Goal: Task Accomplishment & Management: Use online tool/utility

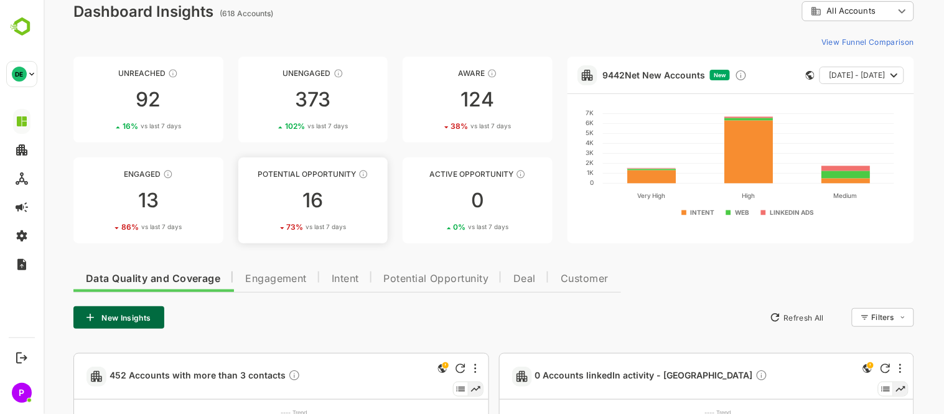
scroll to position [16, 0]
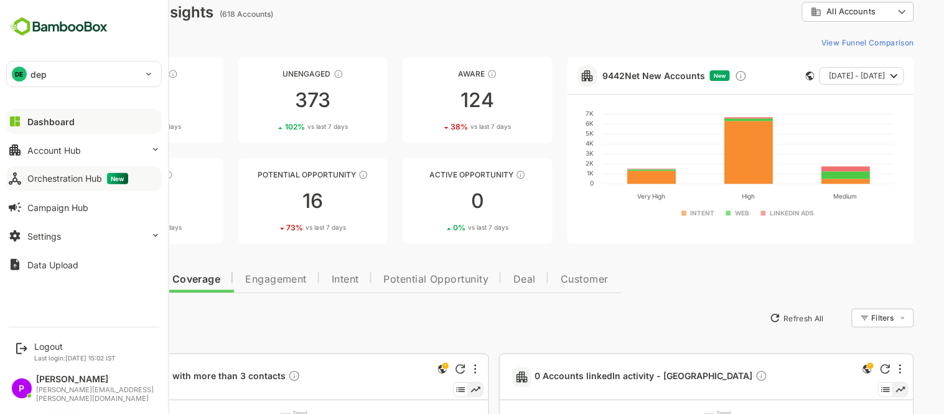
click at [44, 178] on div "Orchestration Hub New" at bounding box center [77, 178] width 101 height 11
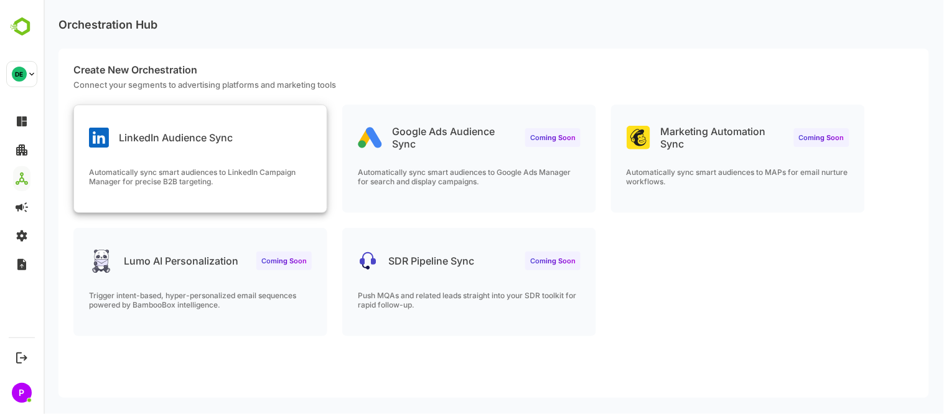
click at [224, 142] on p "LinkedIn Audience Sync" at bounding box center [175, 137] width 114 height 12
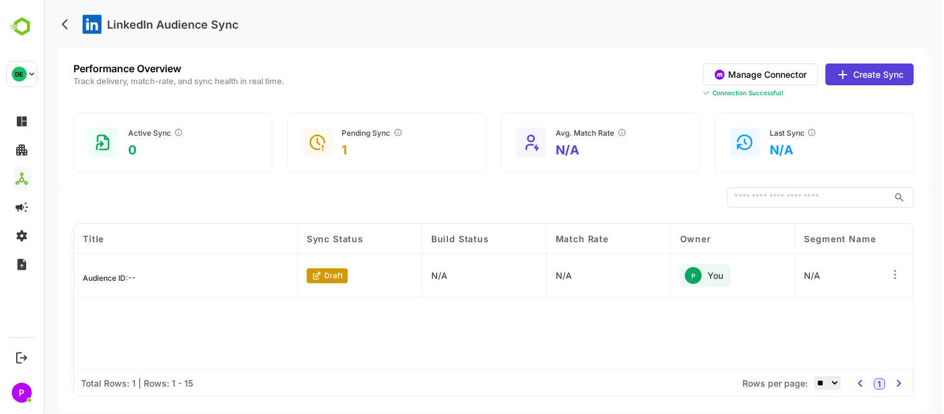
click at [868, 72] on button "Create Sync" at bounding box center [869, 74] width 88 height 22
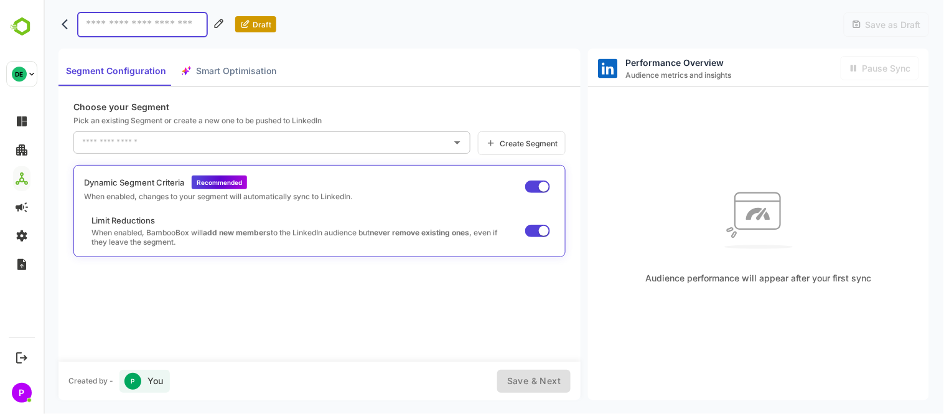
click at [359, 139] on input "text" at bounding box center [261, 143] width 367 height 20
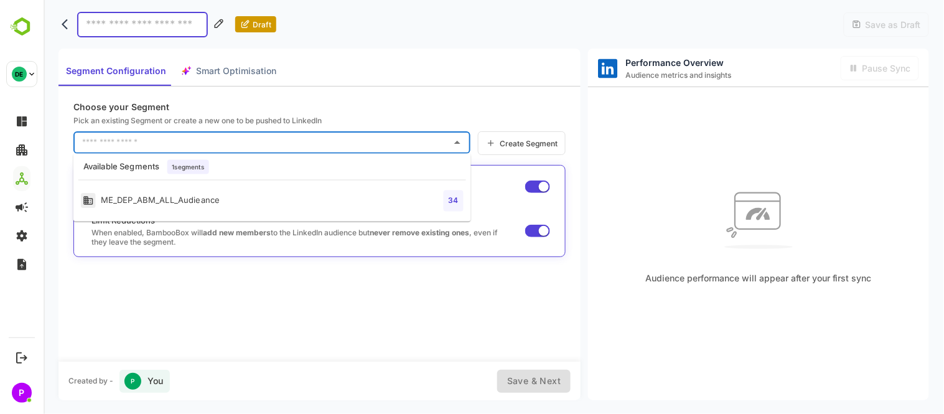
click at [253, 208] on li "ME_DEP_ABM_ALL_Audieance 34" at bounding box center [272, 201] width 398 height 31
type input "**********"
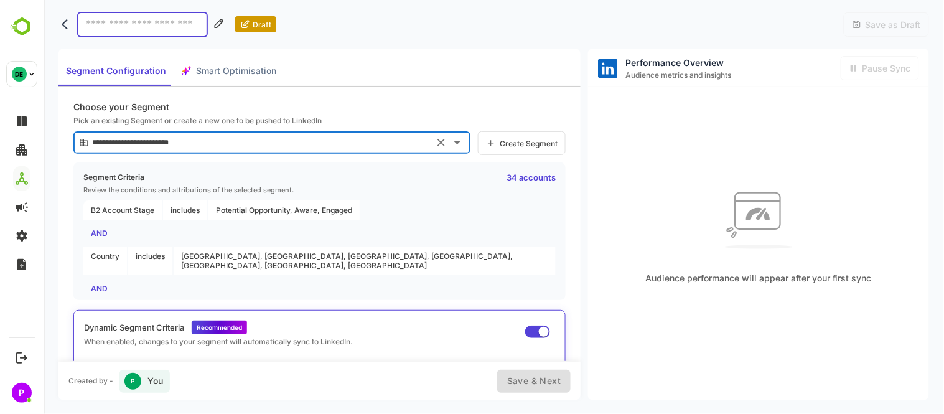
scroll to position [38, 0]
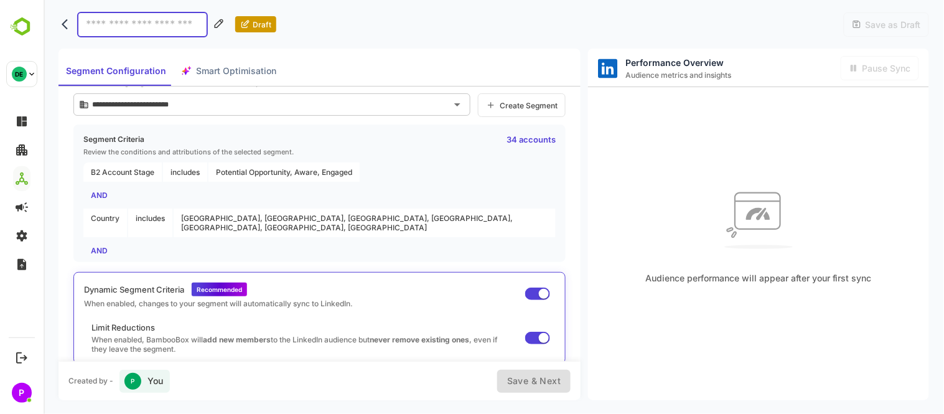
click at [547, 394] on div "Created by - P You Save & Next" at bounding box center [319, 381] width 522 height 39
click at [539, 378] on div "Save & Next" at bounding box center [533, 381] width 73 height 23
click at [550, 393] on div "Created by - P You Save & Next" at bounding box center [319, 381] width 522 height 39
click at [545, 388] on div "Save & Next" at bounding box center [533, 381] width 73 height 23
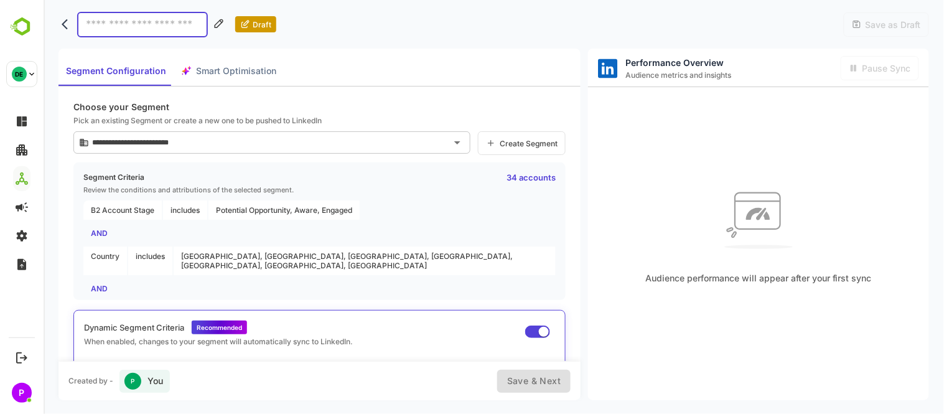
click at [144, 28] on input at bounding box center [142, 25] width 131 height 26
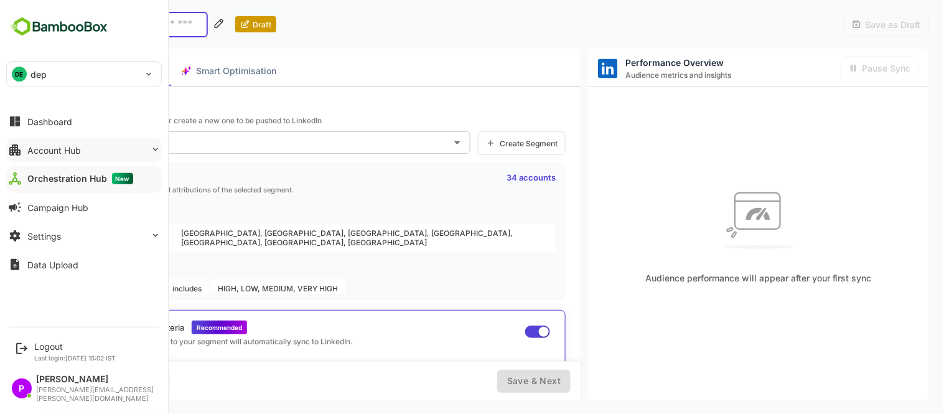
click at [51, 154] on div "Account Hub" at bounding box center [54, 150] width 54 height 11
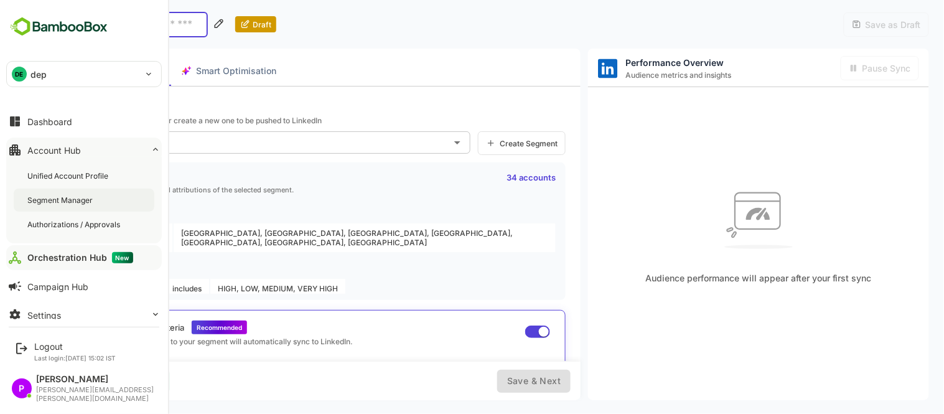
click at [64, 197] on div "Segment Manager" at bounding box center [61, 200] width 68 height 11
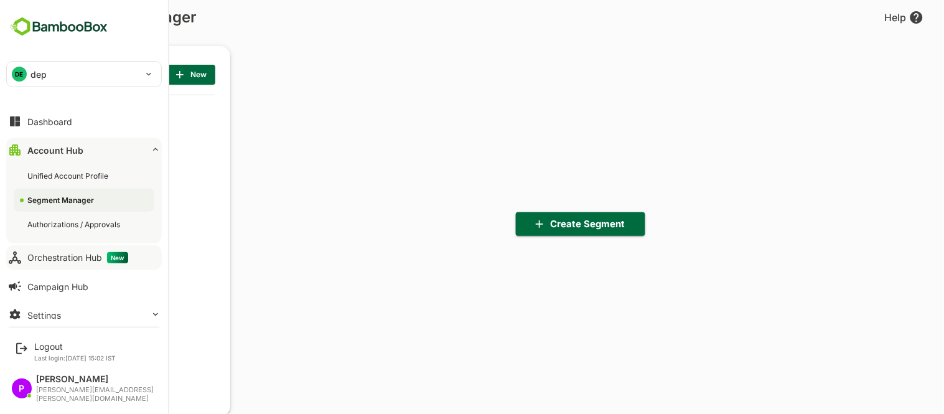
scroll to position [288, 154]
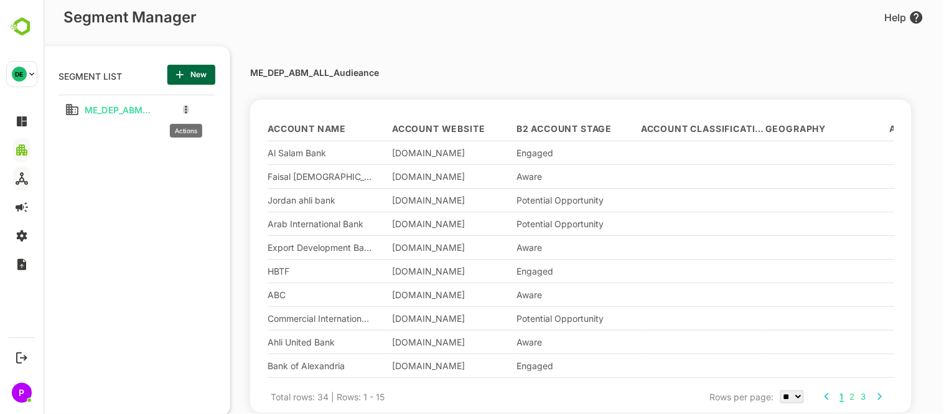
click at [183, 110] on button "more actions" at bounding box center [185, 109] width 6 height 11
click at [205, 131] on div at bounding box center [204, 130] width 22 height 9
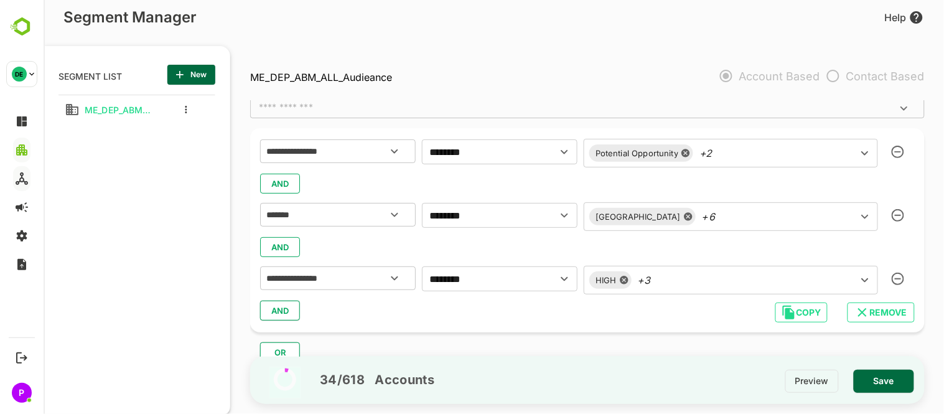
scroll to position [90, 0]
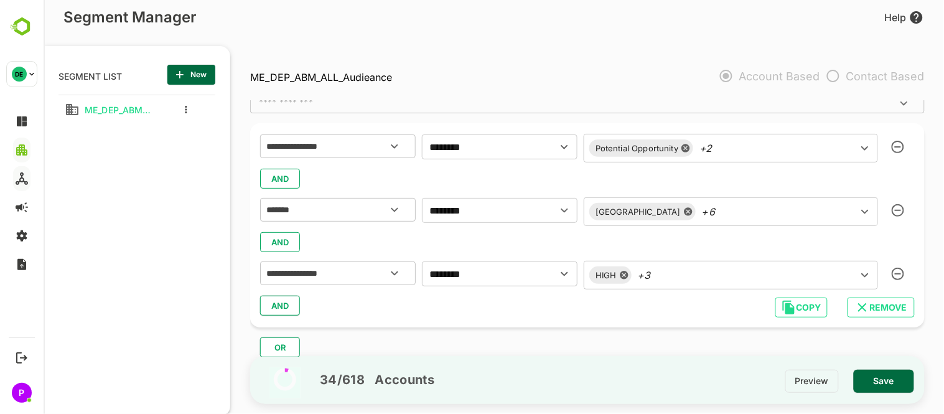
click at [288, 308] on span "AND" at bounding box center [279, 306] width 19 height 16
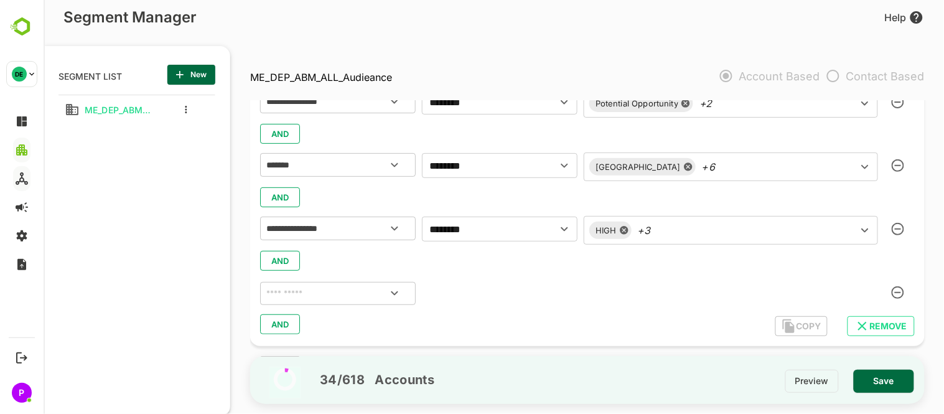
scroll to position [154, 0]
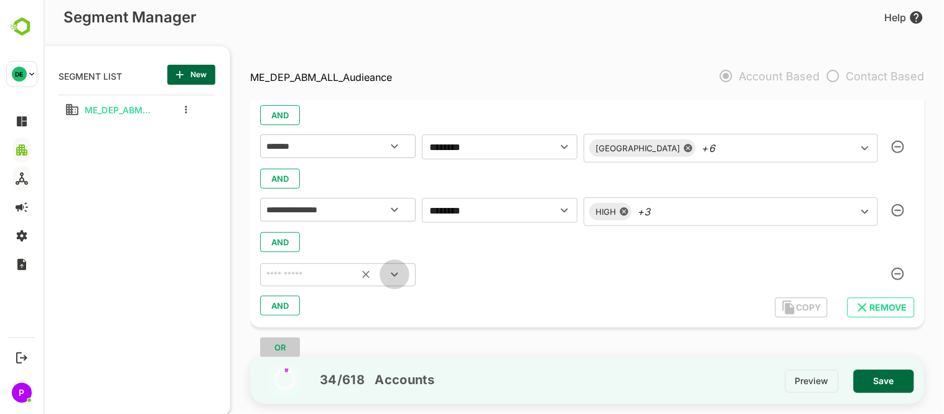
click at [393, 278] on icon "Open" at bounding box center [394, 274] width 15 height 15
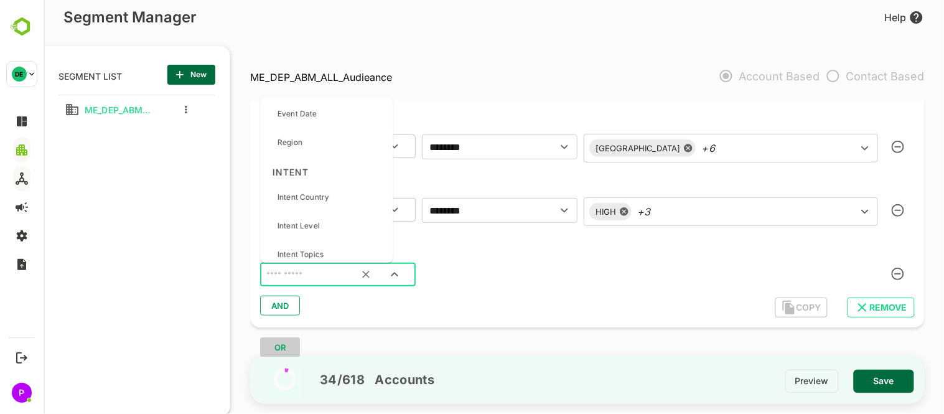
scroll to position [1020, 0]
click at [301, 276] on input "text" at bounding box center [321, 275] width 117 height 16
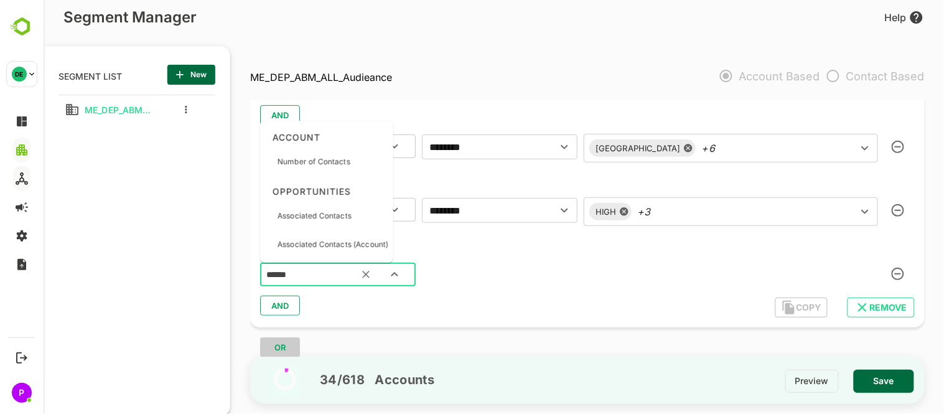
type input "*******"
click at [327, 247] on p "Associated Contacts (Account)" at bounding box center [332, 244] width 111 height 11
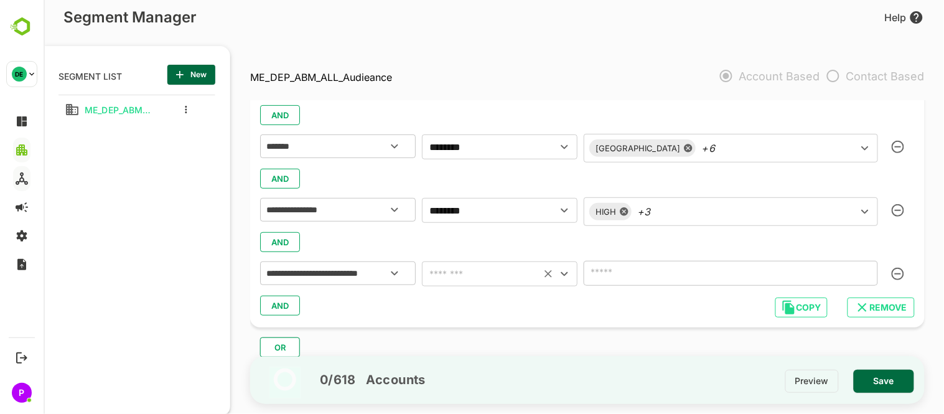
click at [561, 275] on icon "Open" at bounding box center [564, 273] width 15 height 15
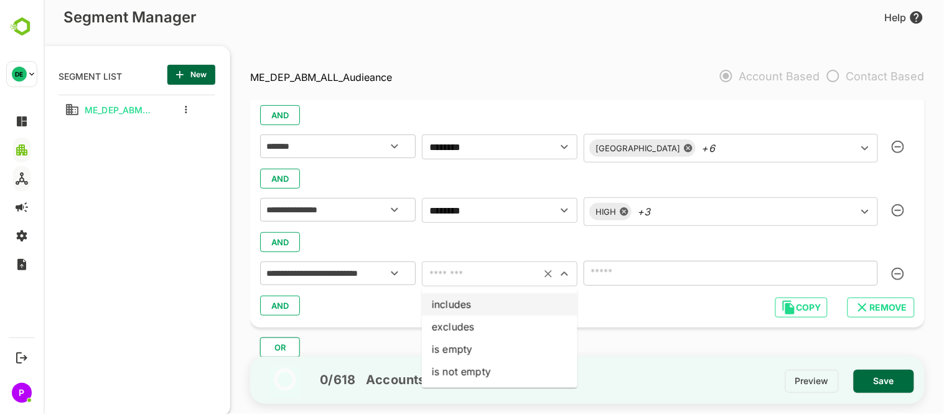
click at [456, 303] on li "includes" at bounding box center [499, 304] width 156 height 22
type input "********"
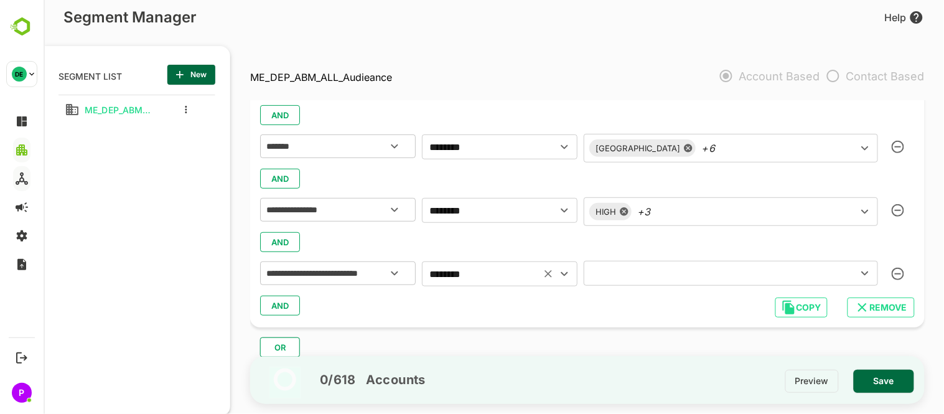
click at [709, 274] on input "text" at bounding box center [712, 273] width 250 height 17
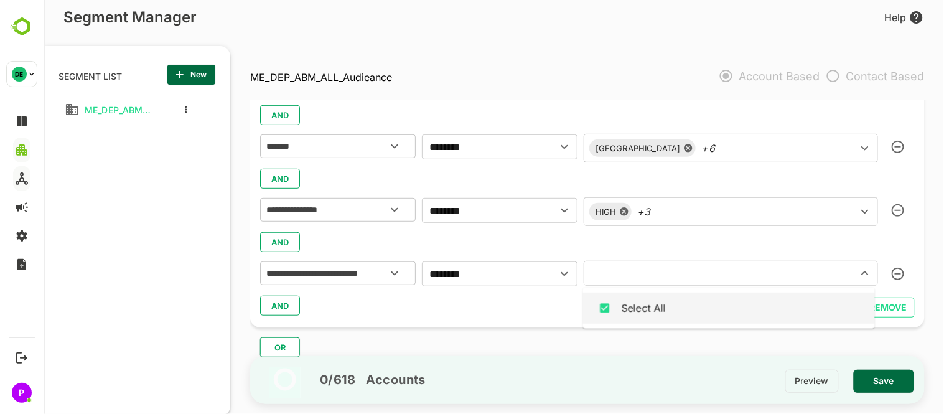
click at [897, 311] on span "REMOVE" at bounding box center [880, 307] width 47 height 16
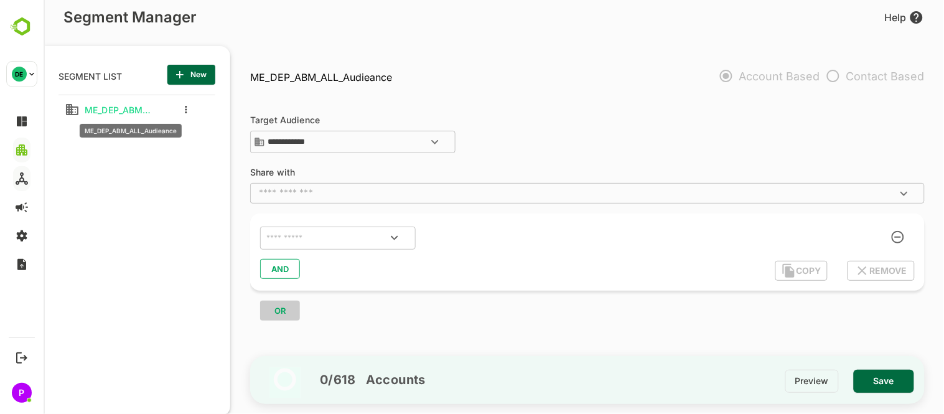
click at [102, 113] on span "ME_DEP_ABM_ALL_Audieance" at bounding box center [115, 110] width 72 height 11
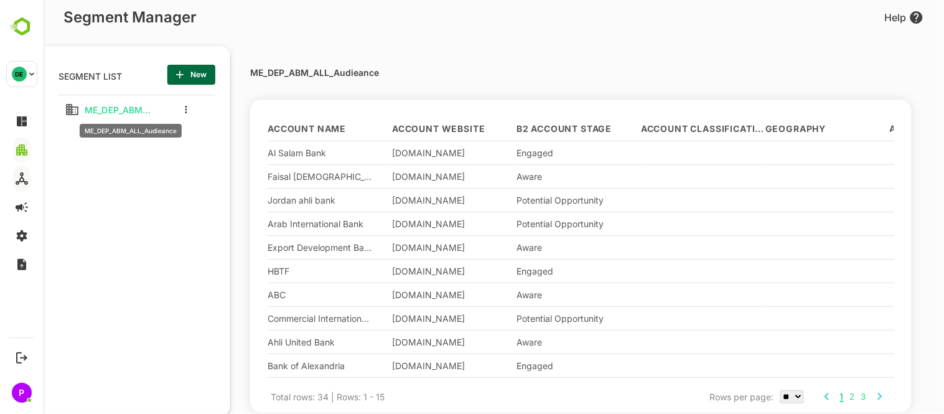
click at [102, 113] on span "ME_DEP_ABM_ALL_Audieance" at bounding box center [115, 110] width 72 height 11
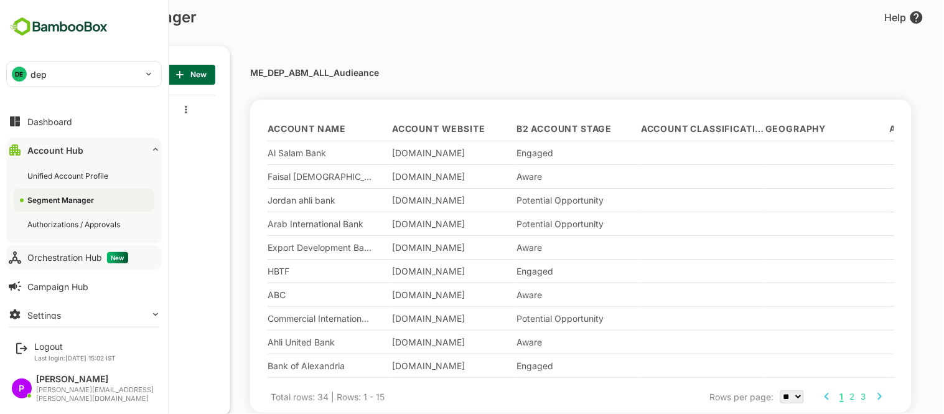
click at [42, 266] on button "Orchestration Hub New" at bounding box center [84, 257] width 156 height 25
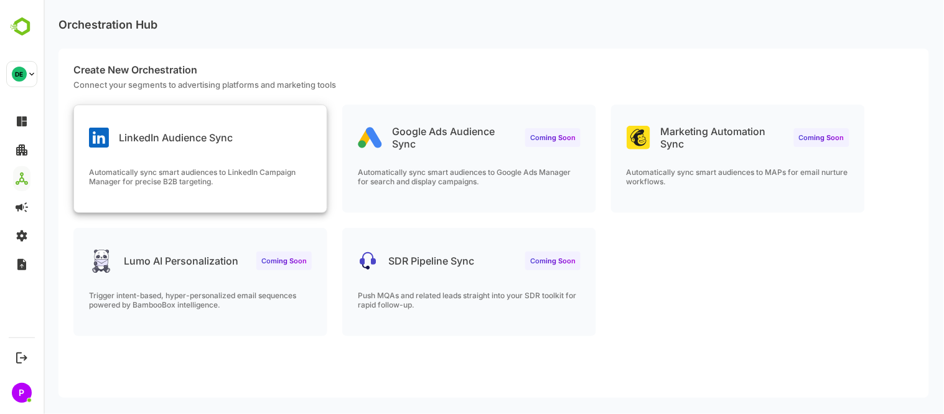
click at [224, 154] on div "LinkedIn Audience Sync Automatically sync smart audiences to LinkedIn Campaign …" at bounding box center [199, 158] width 253 height 107
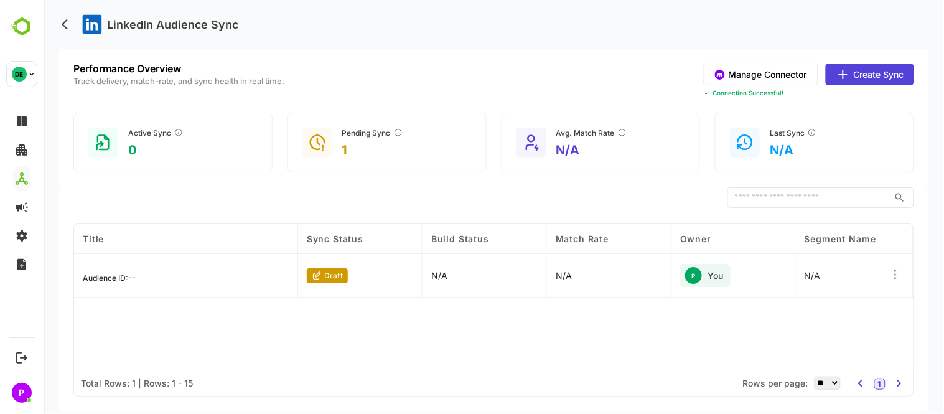
click at [874, 71] on button "Create Sync" at bounding box center [869, 74] width 88 height 22
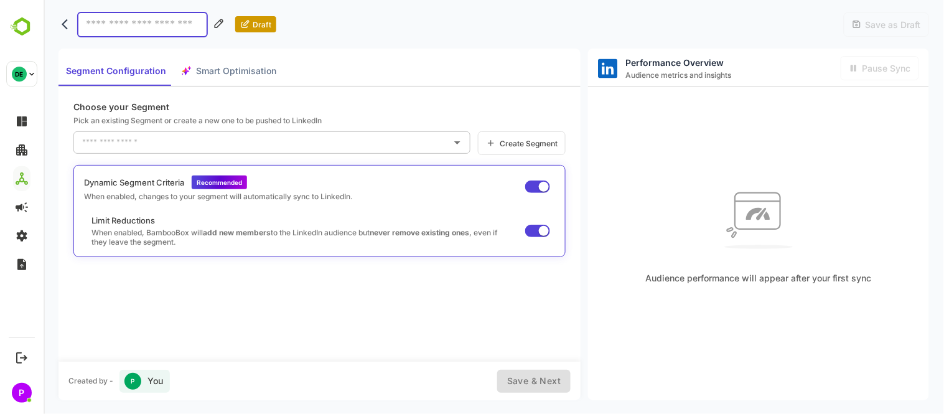
click at [364, 149] on input "text" at bounding box center [261, 143] width 367 height 20
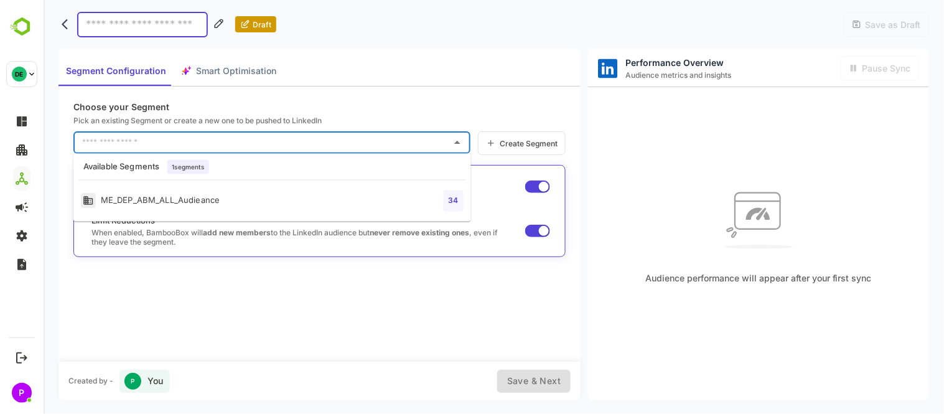
click at [355, 198] on li "ME_DEP_ABM_ALL_Audieance 34" at bounding box center [272, 201] width 398 height 31
type input "**********"
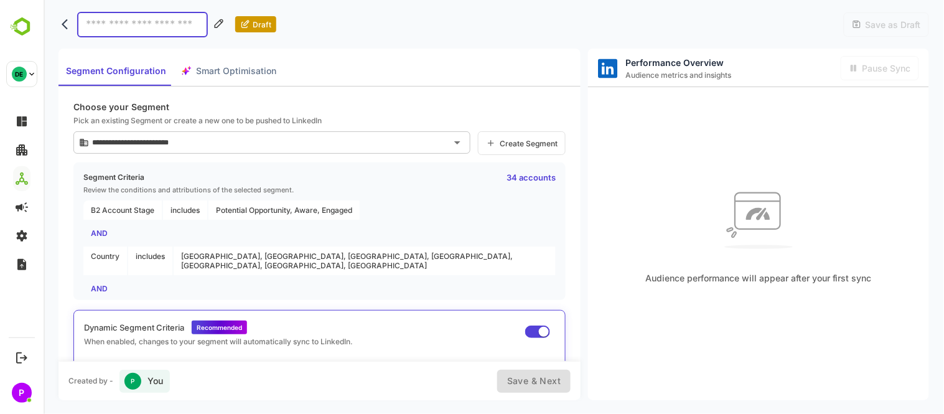
click at [141, 30] on input at bounding box center [142, 25] width 131 height 26
type input "**********"
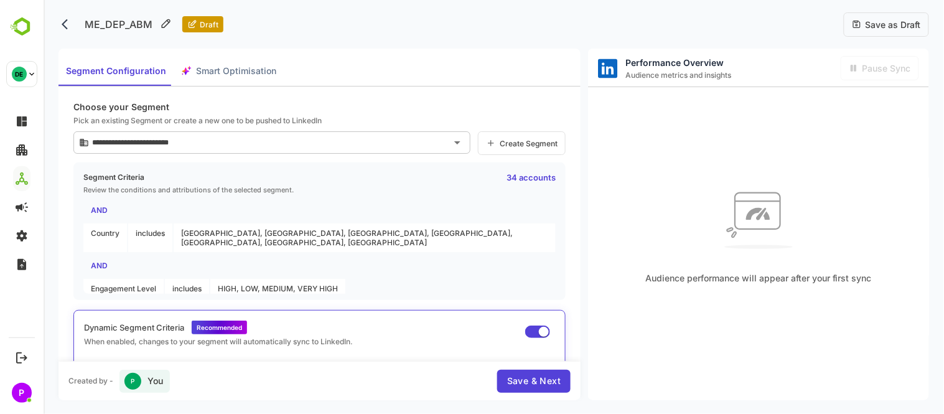
click at [687, 233] on div "Audience performance will appear after your first sync" at bounding box center [758, 232] width 227 height 103
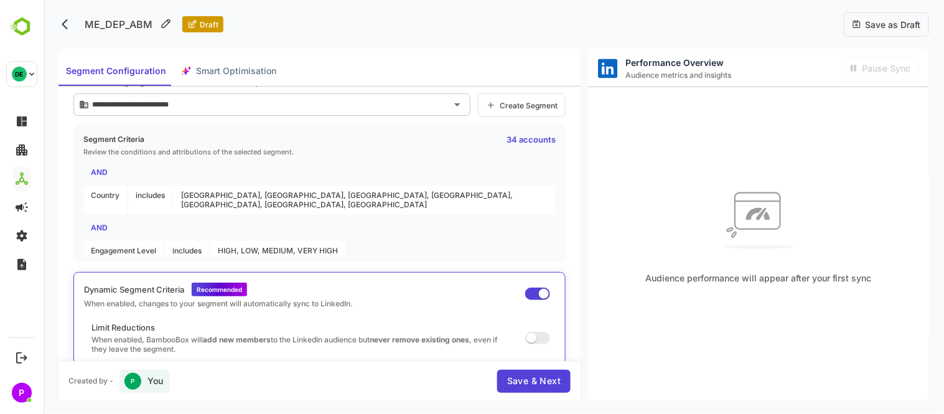
click at [548, 375] on span "Save & Next" at bounding box center [534, 382] width 54 height 16
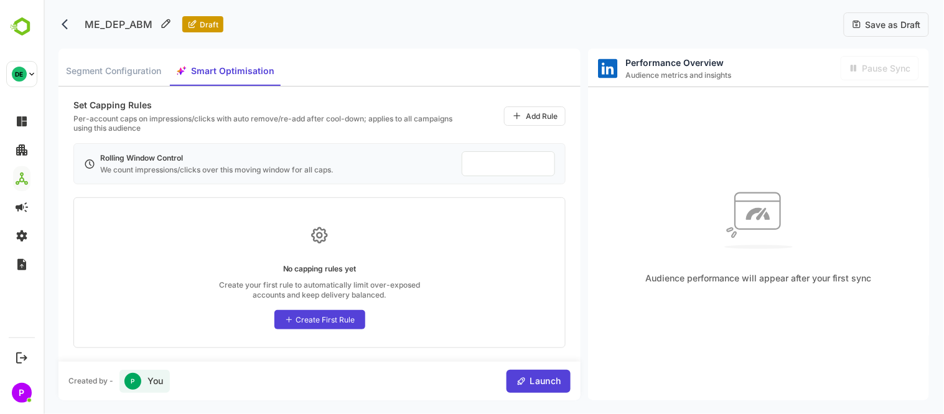
click at [324, 313] on div "Create First Rule" at bounding box center [319, 319] width 91 height 19
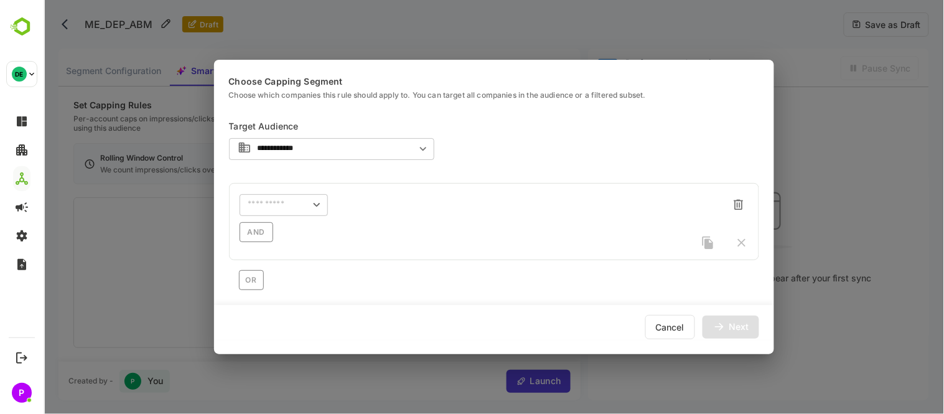
click at [678, 332] on div "Cancel" at bounding box center [670, 327] width 50 height 24
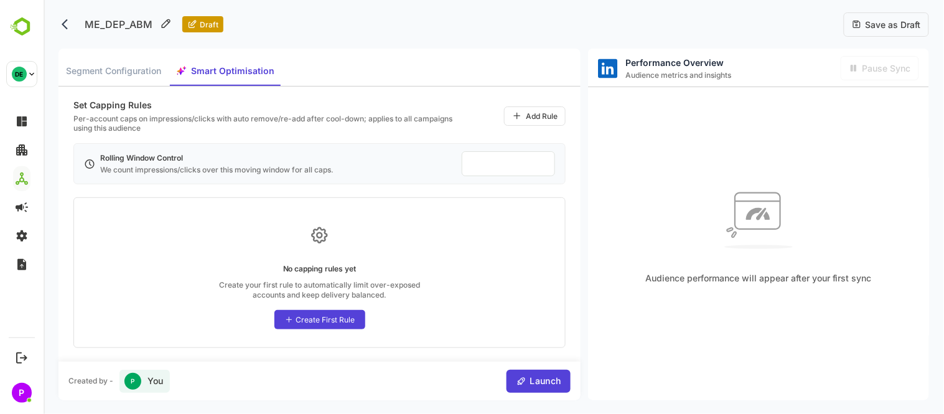
click at [532, 110] on div "Add Rule" at bounding box center [535, 115] width 62 height 19
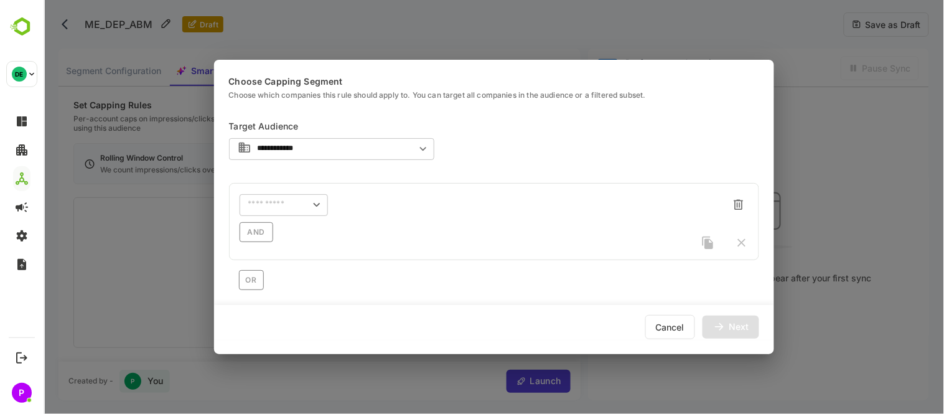
click at [677, 324] on div "Cancel" at bounding box center [670, 327] width 50 height 24
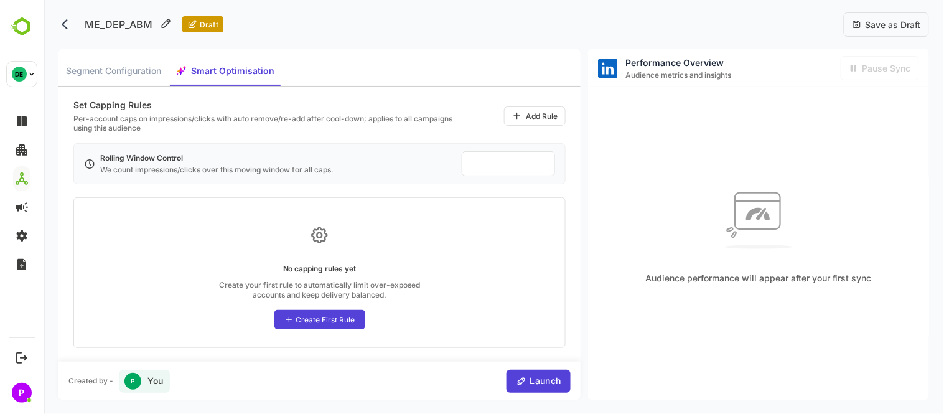
click at [531, 121] on div "Add Rule" at bounding box center [535, 115] width 62 height 19
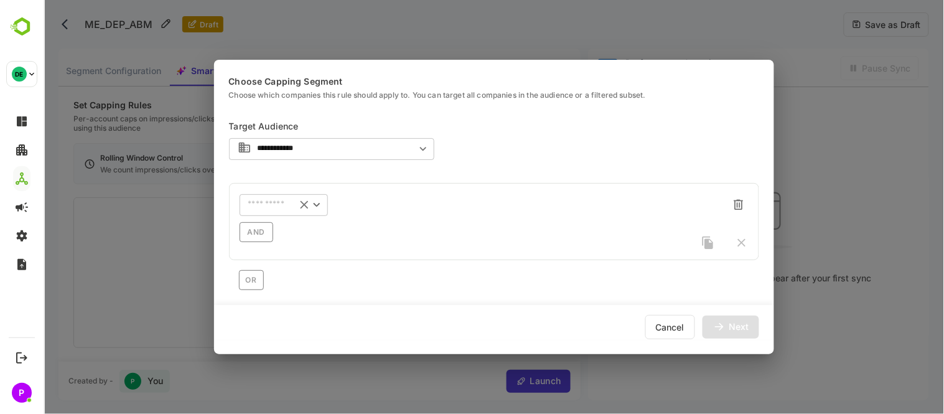
click at [323, 203] on div "​" at bounding box center [283, 205] width 88 height 22
click at [413, 166] on div "**********" at bounding box center [493, 203] width 530 height 174
click at [316, 209] on icon "Open" at bounding box center [316, 205] width 14 height 14
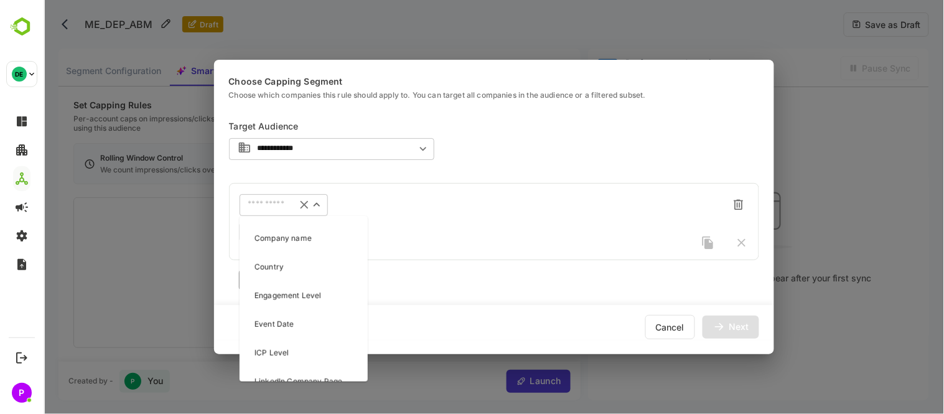
scroll to position [166, 0]
click at [308, 293] on p "Engagement Level" at bounding box center [287, 293] width 67 height 11
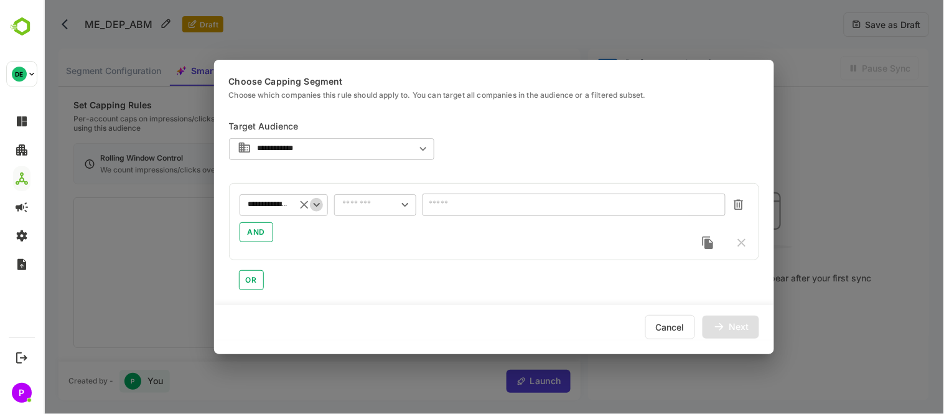
click at [314, 207] on icon "Open" at bounding box center [316, 205] width 14 height 14
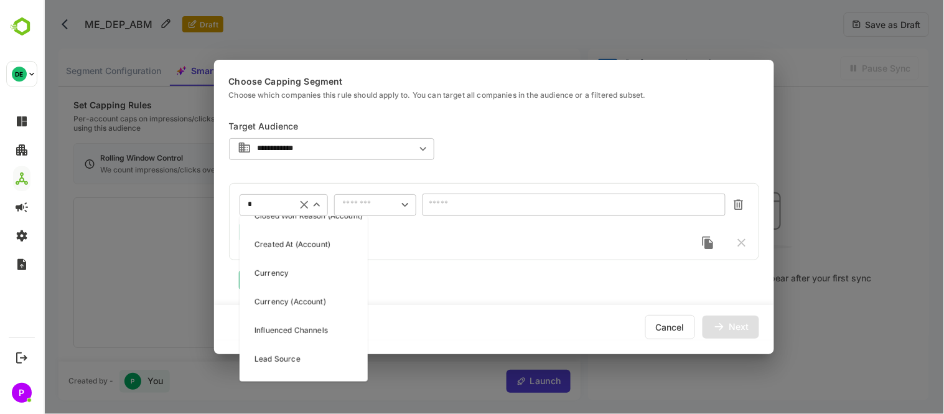
scroll to position [0, 0]
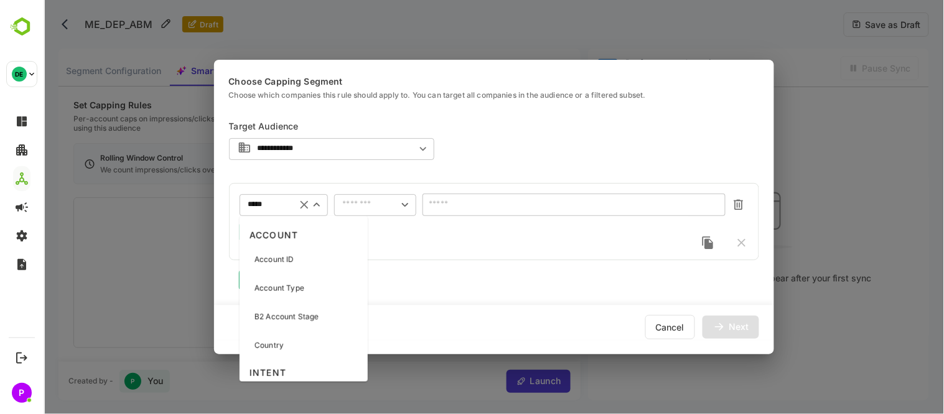
type input "******"
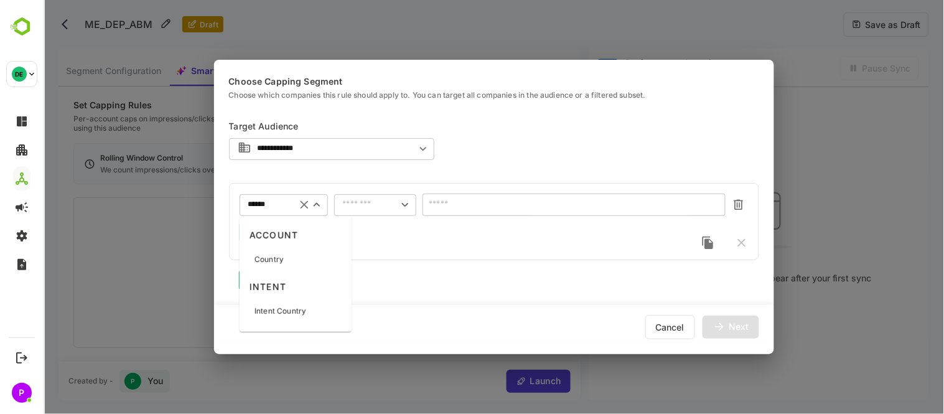
click at [281, 257] on p "Country" at bounding box center [268, 259] width 29 height 11
click at [398, 203] on icon "Open" at bounding box center [405, 205] width 14 height 14
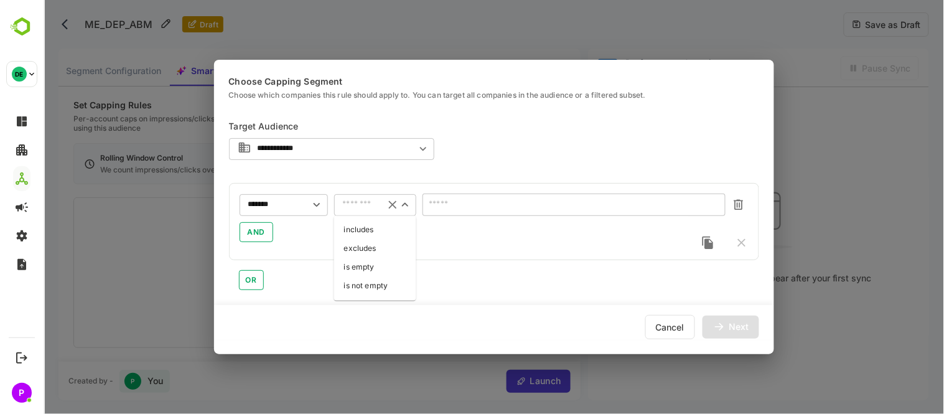
click at [376, 227] on li "includes" at bounding box center [375, 230] width 82 height 19
type input "********"
click at [716, 206] on icon "Open" at bounding box center [713, 206] width 6 height 4
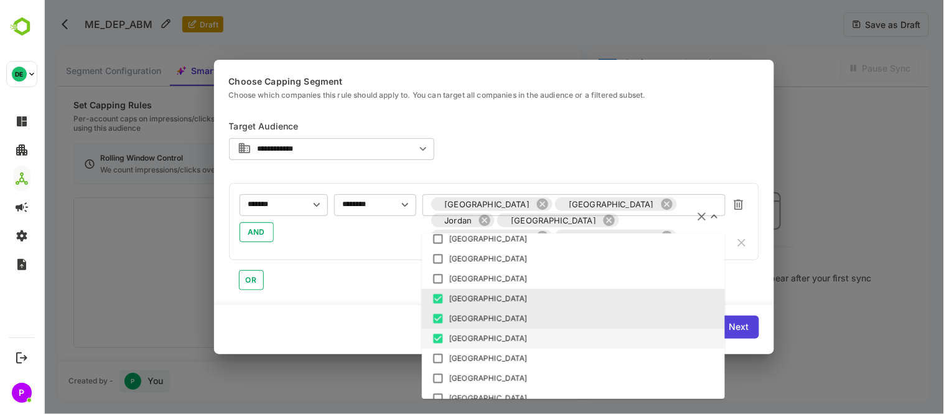
scroll to position [282, 0]
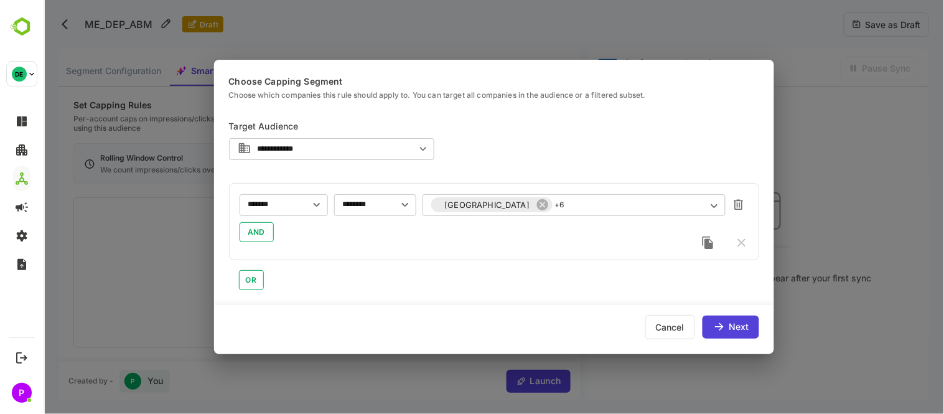
click at [573, 297] on div "**********" at bounding box center [493, 203] width 530 height 204
click at [574, 195] on div "Bahrain +6 ​" at bounding box center [573, 205] width 303 height 22
click at [730, 324] on div "Next" at bounding box center [739, 326] width 20 height 9
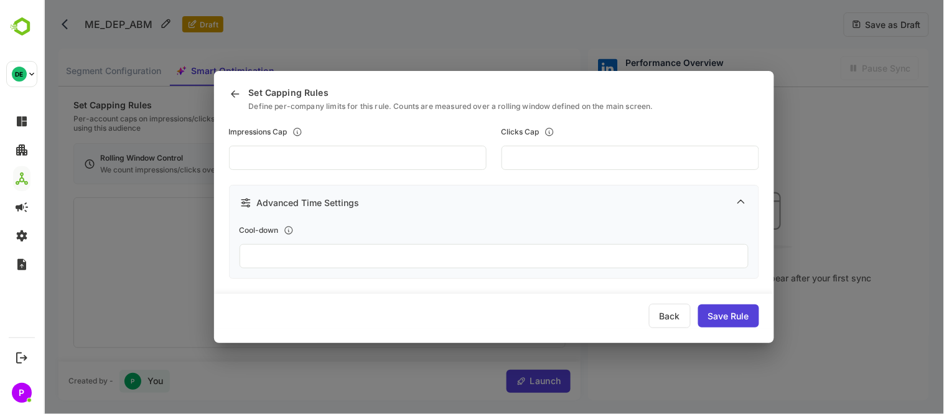
click at [246, 207] on icon at bounding box center [245, 203] width 12 height 12
click at [243, 203] on icon at bounding box center [245, 203] width 12 height 12
click at [423, 149] on input "***" at bounding box center [357, 158] width 258 height 24
drag, startPoint x: 670, startPoint y: 311, endPoint x: 236, endPoint y: 97, distance: 483.9
click at [236, 97] on icon at bounding box center [234, 94] width 12 height 12
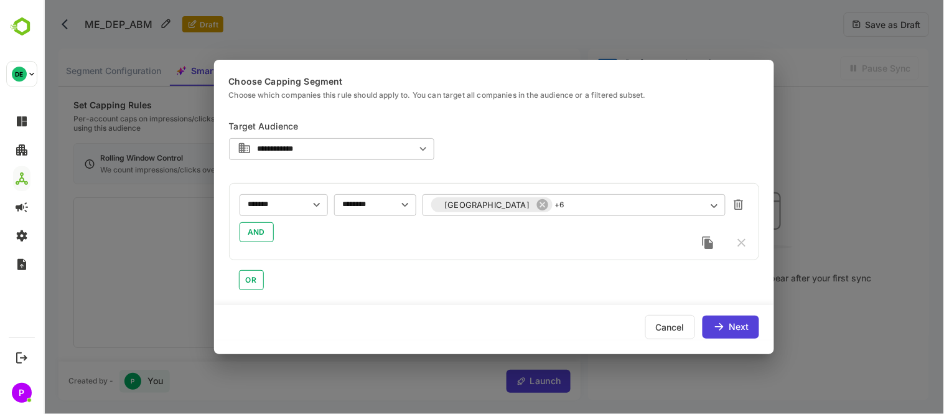
click at [669, 326] on div "Cancel" at bounding box center [670, 327] width 50 height 24
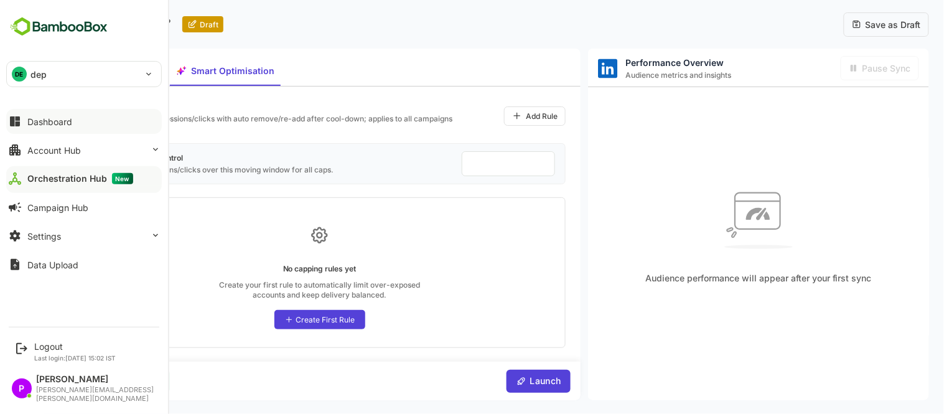
click at [47, 121] on div "Dashboard" at bounding box center [49, 121] width 45 height 11
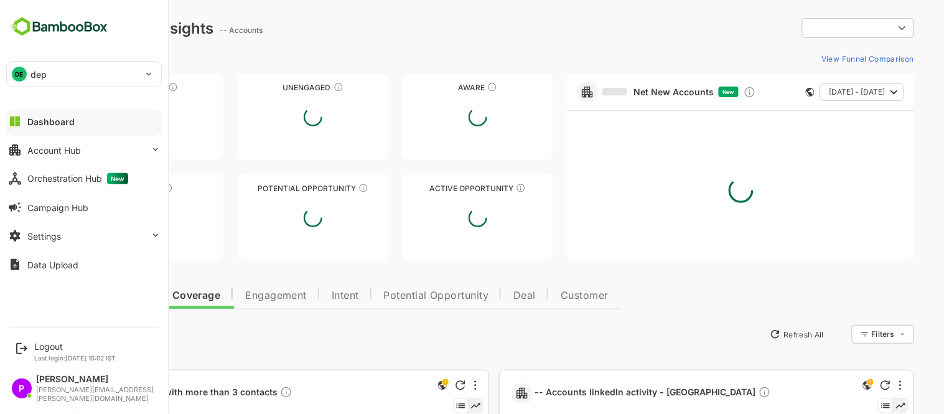
type input "**********"
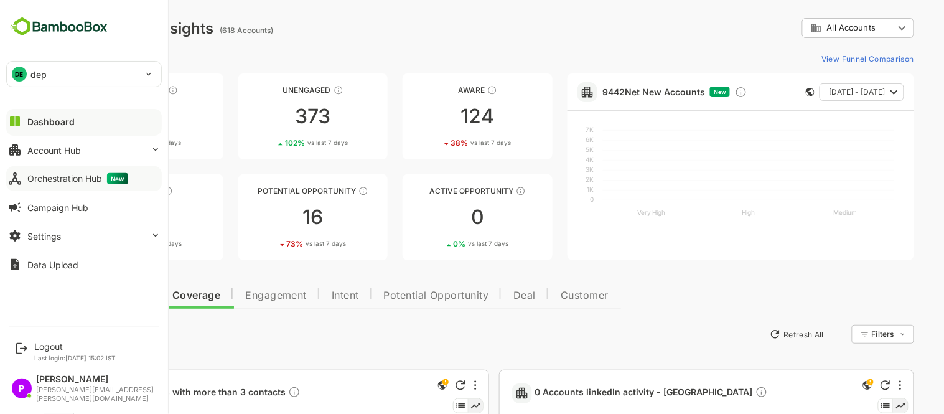
click at [46, 185] on button "Orchestration Hub New" at bounding box center [84, 178] width 156 height 25
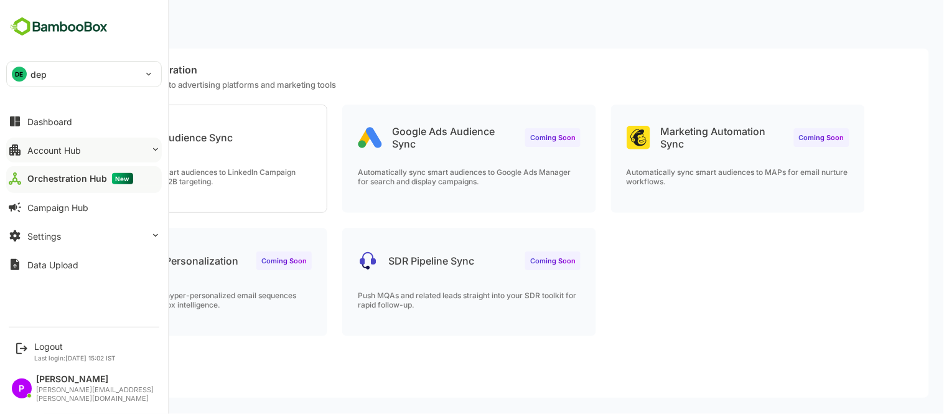
click at [141, 149] on button "Account Hub" at bounding box center [84, 150] width 156 height 25
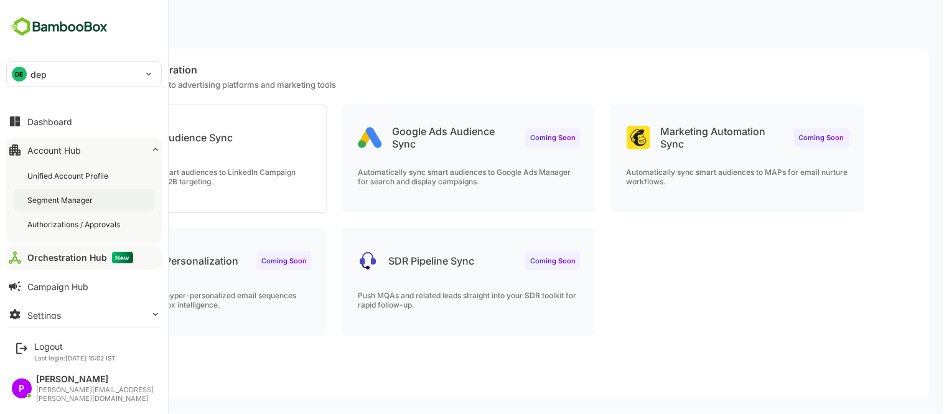
click at [68, 197] on div "Segment Manager" at bounding box center [61, 200] width 68 height 11
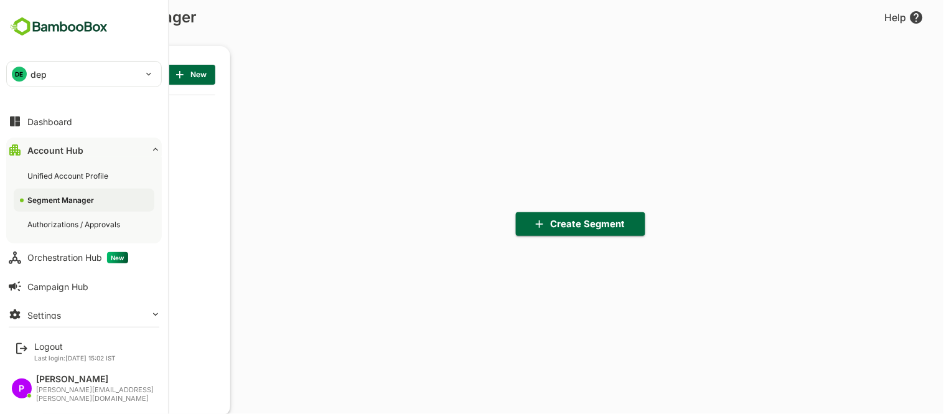
scroll to position [288, 154]
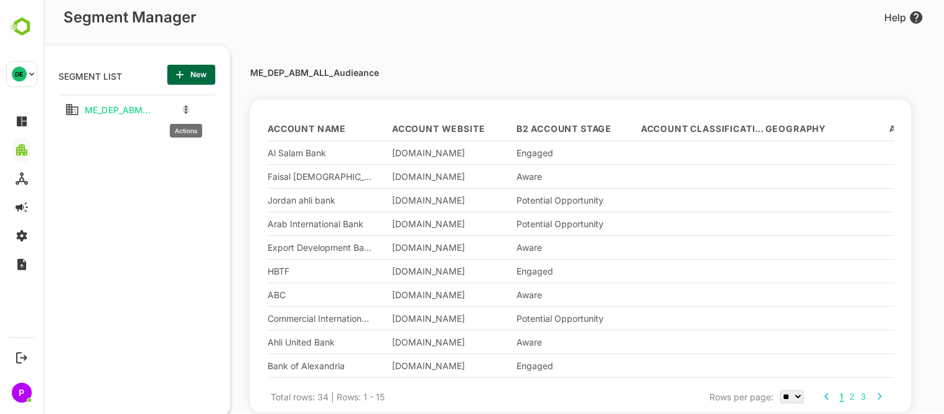
click at [183, 111] on button "more actions" at bounding box center [185, 109] width 6 height 11
click at [210, 134] on div at bounding box center [204, 130] width 22 height 9
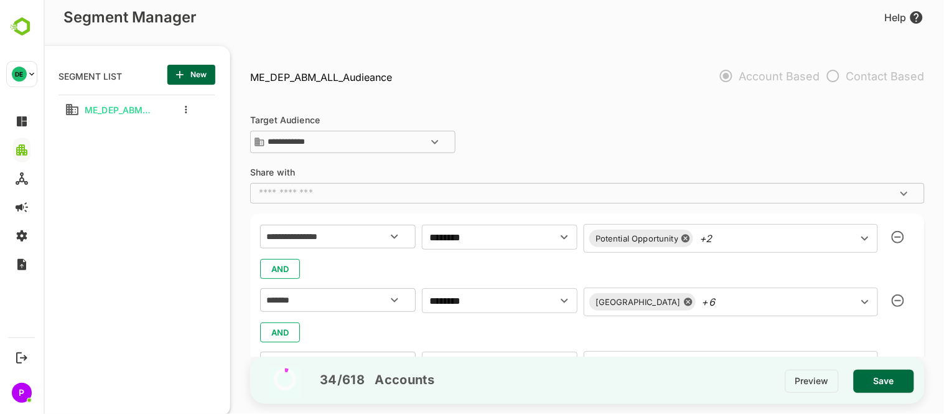
click at [822, 77] on p "Contact Based" at bounding box center [872, 76] width 105 height 26
click at [835, 78] on p "Contact Based" at bounding box center [872, 76] width 105 height 26
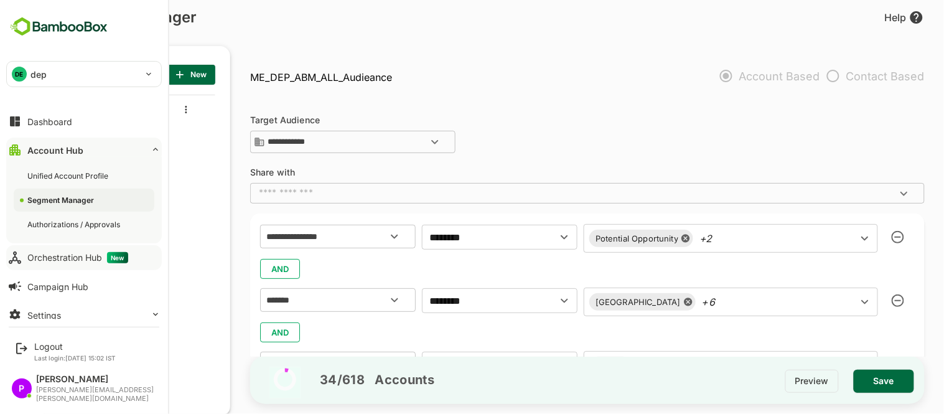
click at [51, 256] on div "Orchestration Hub New" at bounding box center [77, 257] width 101 height 11
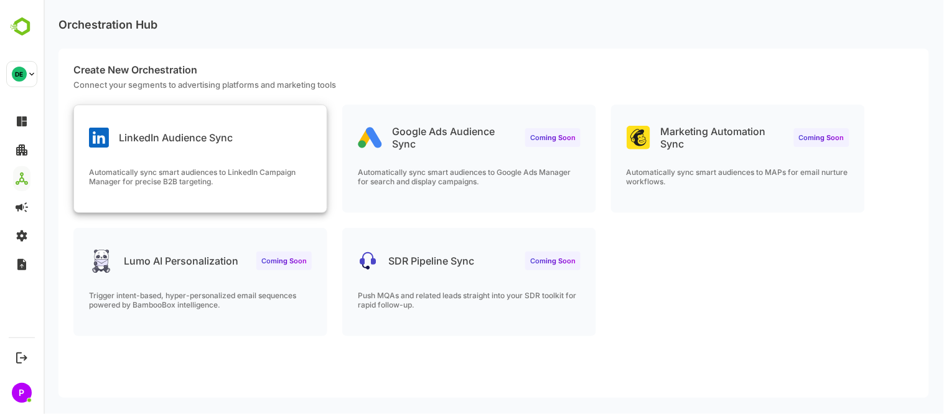
click at [208, 157] on div "LinkedIn Audience Sync Automatically sync smart audiences to LinkedIn Campaign …" at bounding box center [199, 158] width 253 height 107
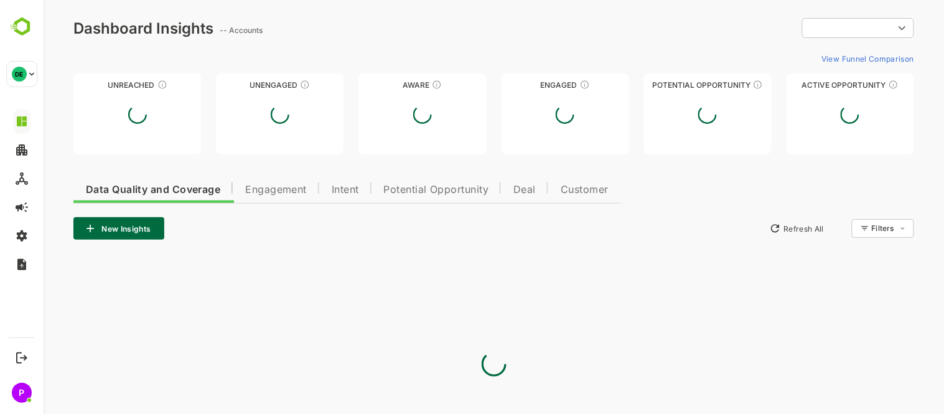
type input "**********"
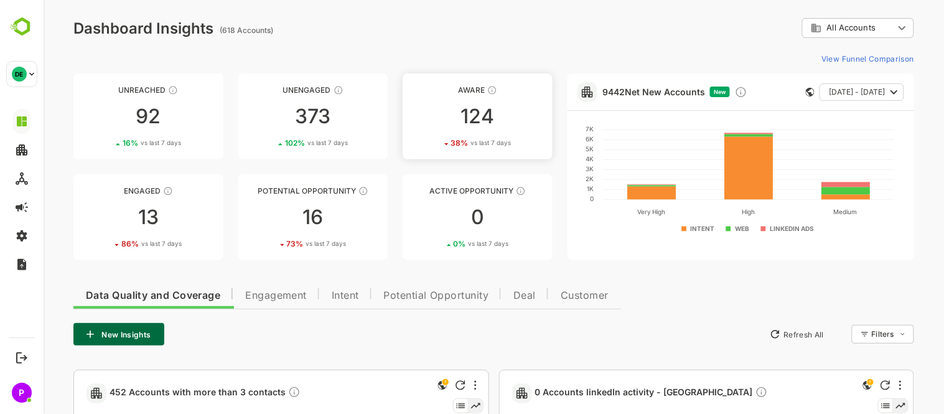
click at [486, 120] on div "124" at bounding box center [477, 116] width 150 height 20
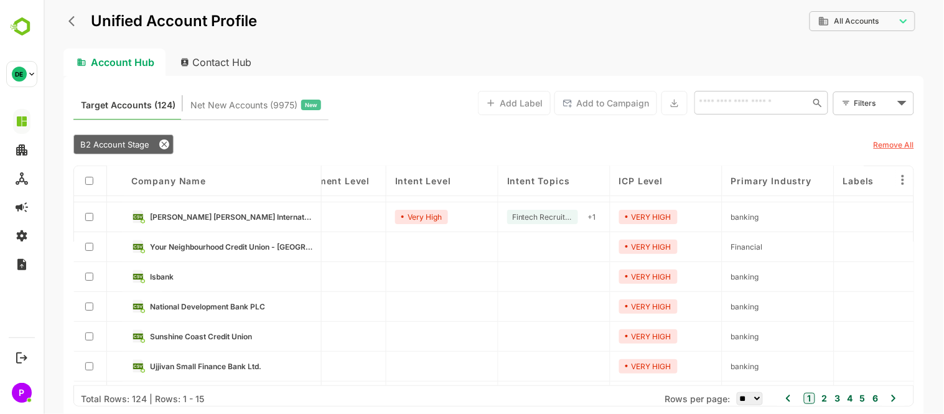
scroll to position [0, 159]
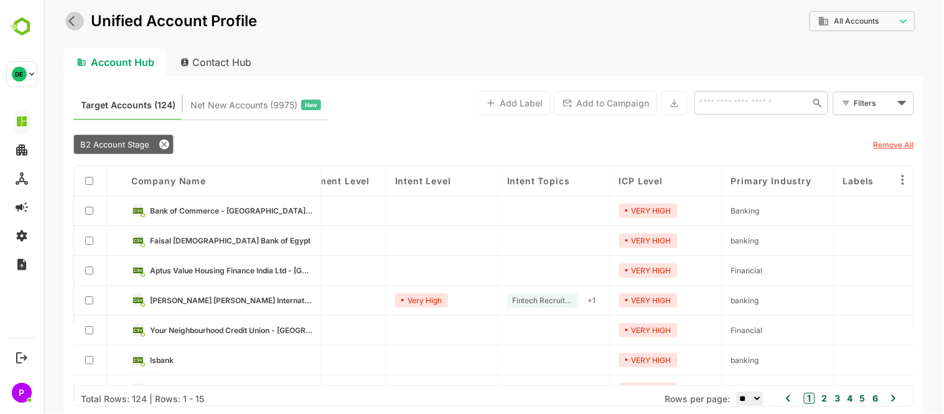
click at [66, 24] on button "back" at bounding box center [74, 21] width 19 height 19
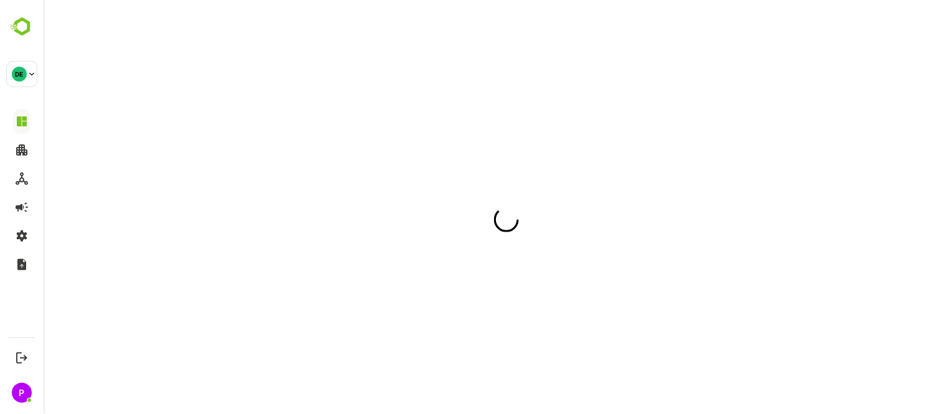
scroll to position [0, 0]
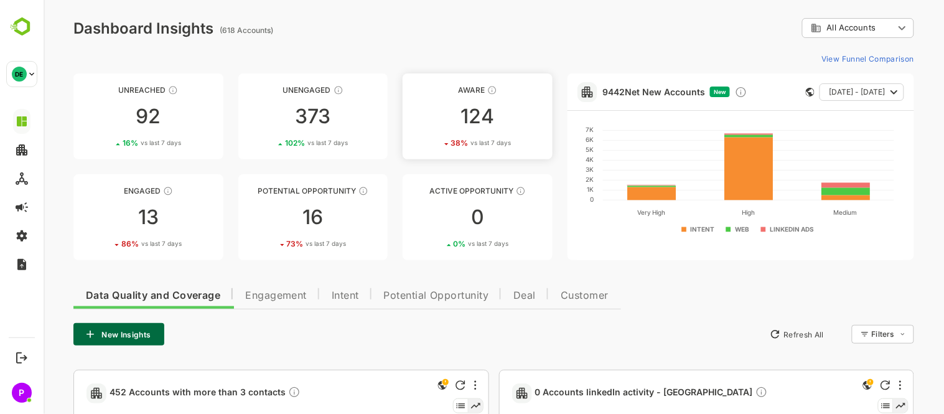
click at [474, 108] on div "124" at bounding box center [477, 116] width 150 height 20
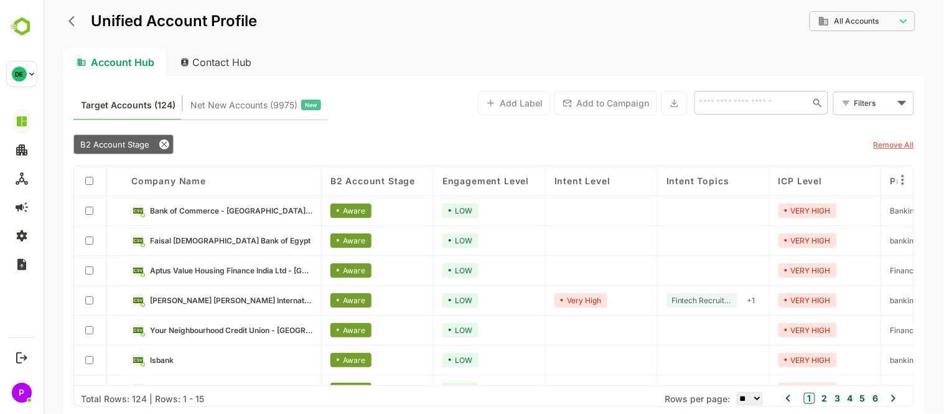
click at [68, 26] on icon "back" at bounding box center [74, 21] width 12 height 12
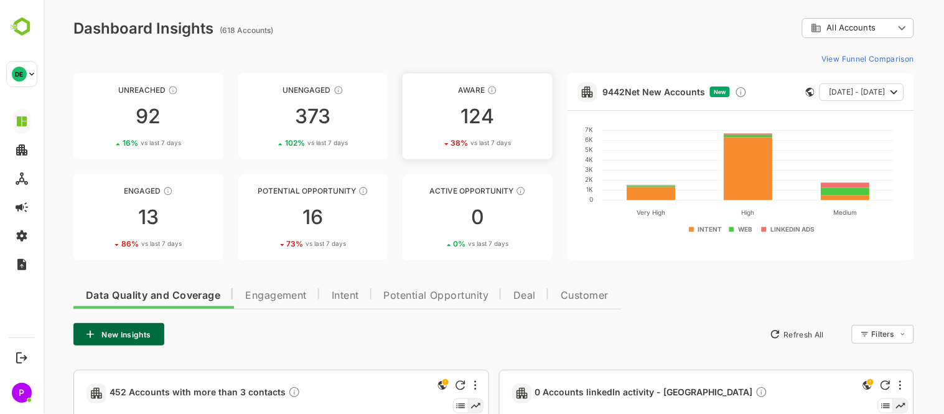
click at [457, 115] on div "124" at bounding box center [477, 116] width 150 height 20
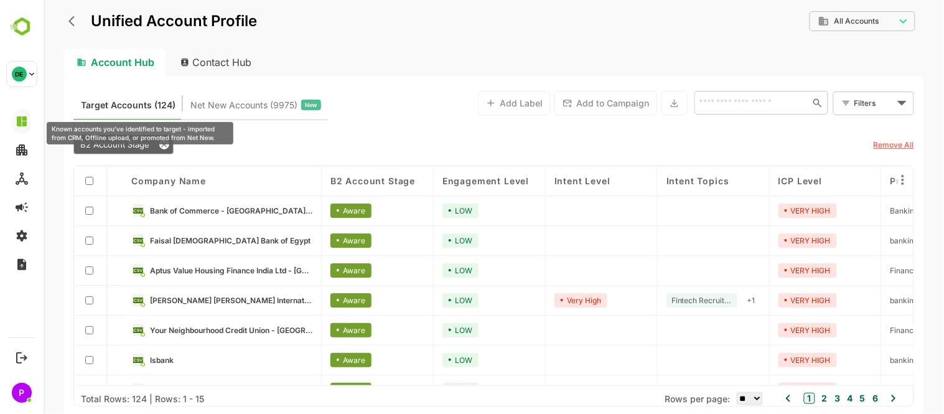
click at [106, 110] on span "Target Accounts (124)" at bounding box center [127, 105] width 95 height 16
click at [221, 142] on div "B2 Account Stage" at bounding box center [459, 144] width 773 height 20
drag, startPoint x: 221, startPoint y: 142, endPoint x: 532, endPoint y: 46, distance: 325.1
click at [532, 46] on div "**********" at bounding box center [493, 29] width 861 height 39
click at [68, 14] on button "back" at bounding box center [74, 21] width 19 height 19
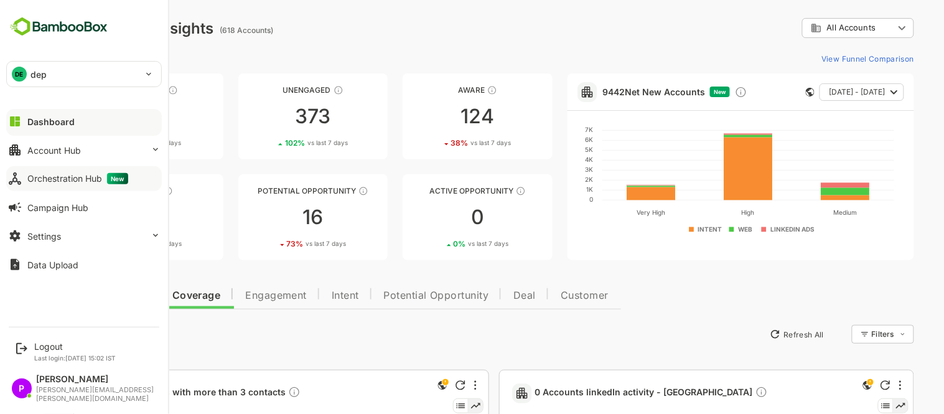
click at [68, 179] on div "Orchestration Hub New" at bounding box center [77, 178] width 101 height 11
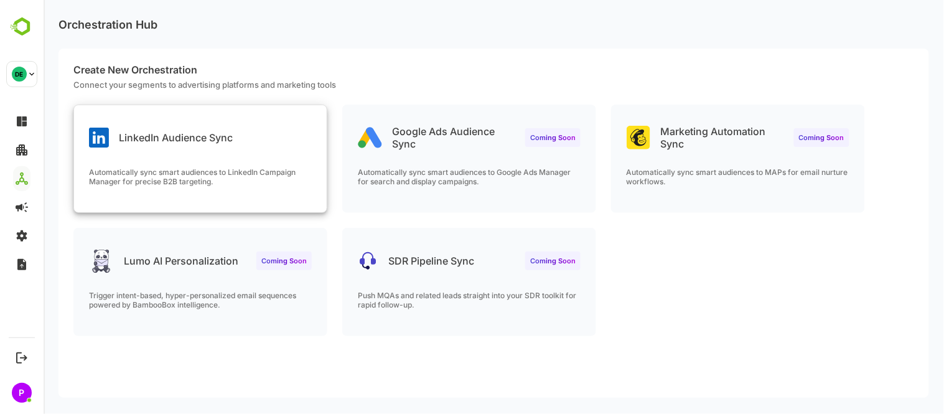
click at [253, 159] on div "LinkedIn Audience Sync Automatically sync smart audiences to LinkedIn Campaign …" at bounding box center [199, 158] width 253 height 107
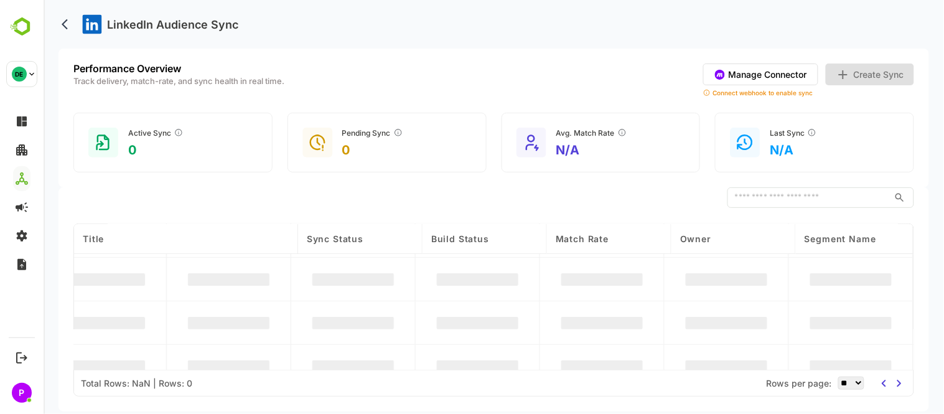
scroll to position [100, 0]
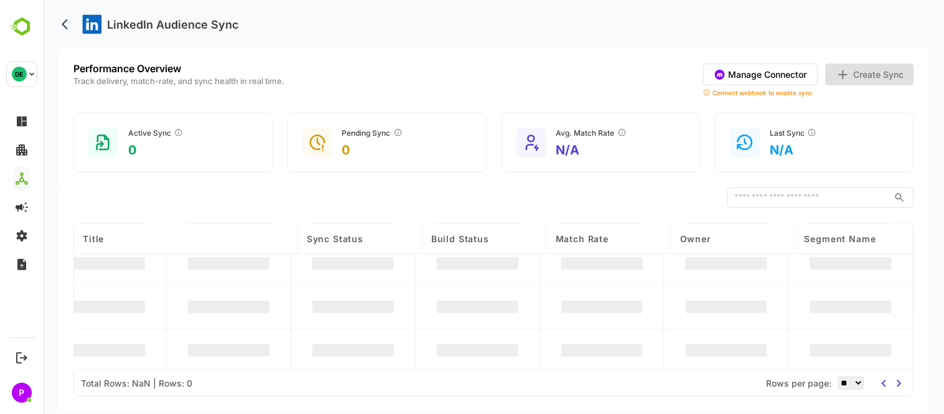
click at [841, 385] on select "** ** ** *** *** ****" at bounding box center [851, 383] width 26 height 13
select select "****"
click at [838, 377] on select "** ** ** *** *** ****" at bounding box center [851, 383] width 26 height 13
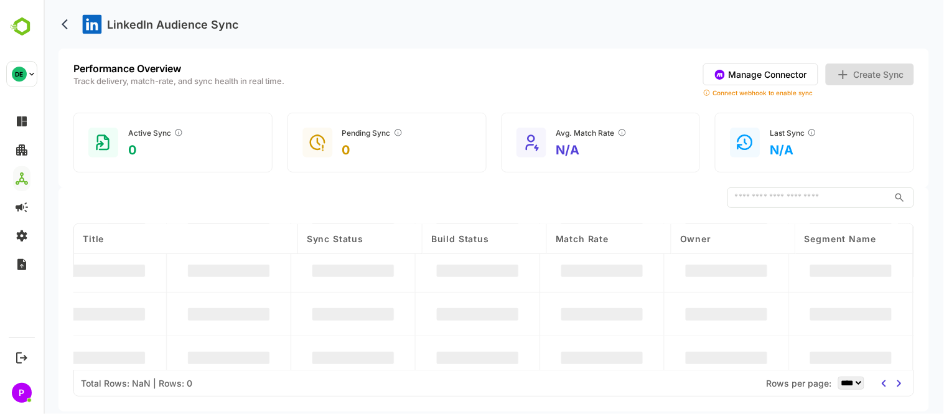
click at [751, 95] on div "Connect webhook to enable sync" at bounding box center [808, 92] width 211 height 7
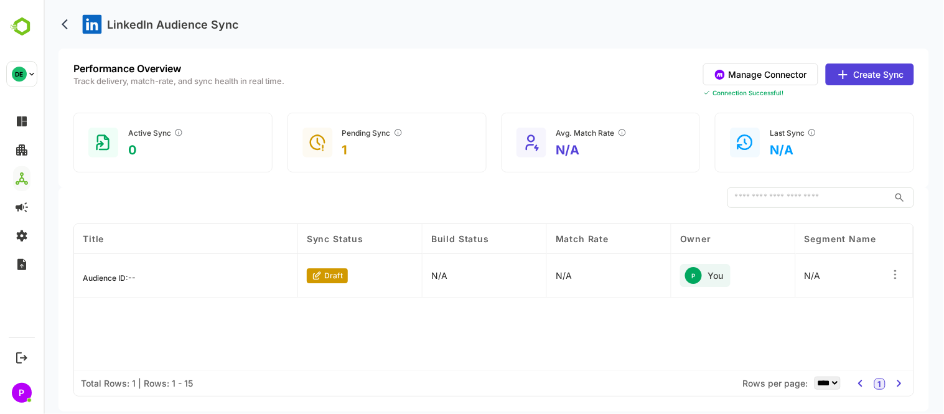
scroll to position [0, 0]
click at [893, 276] on icon at bounding box center [895, 274] width 12 height 12
click at [834, 272] on div "Edit" at bounding box center [818, 271] width 108 height 21
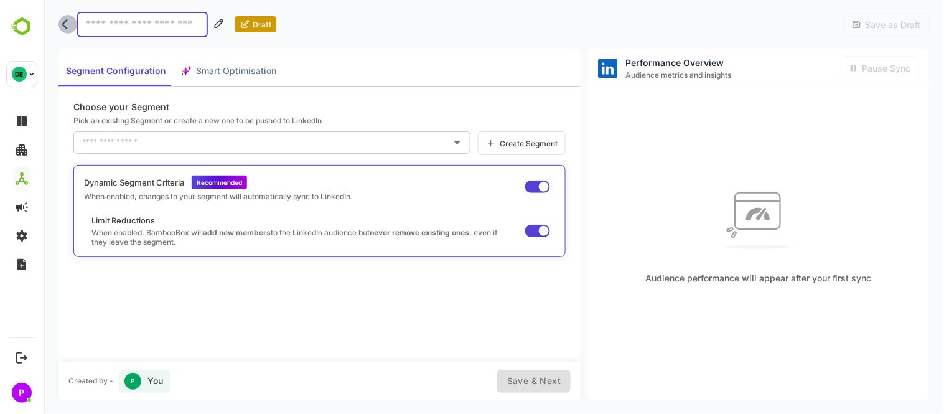
click at [65, 19] on icon "back" at bounding box center [67, 24] width 12 height 12
select select "****"
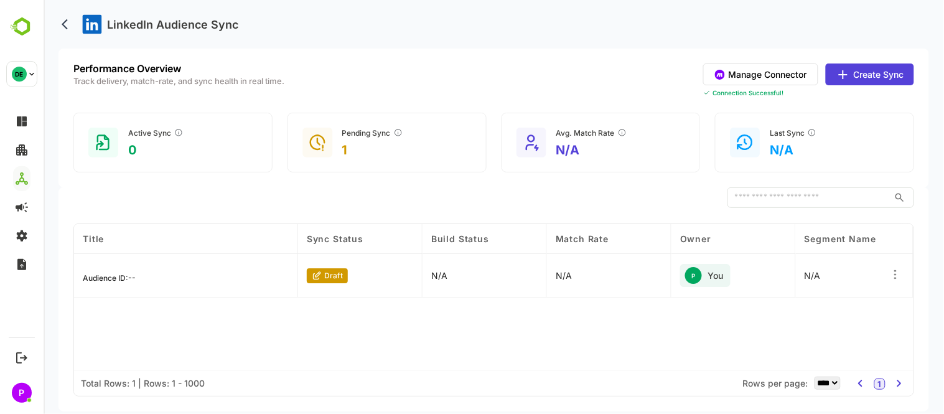
click at [343, 148] on p "1" at bounding box center [372, 150] width 61 height 15
click at [332, 282] on div "draft" at bounding box center [326, 275] width 41 height 15
click at [326, 271] on p "draft" at bounding box center [333, 275] width 19 height 9
click at [901, 272] on icon at bounding box center [895, 274] width 12 height 12
click at [846, 263] on div "Edit" at bounding box center [818, 271] width 108 height 21
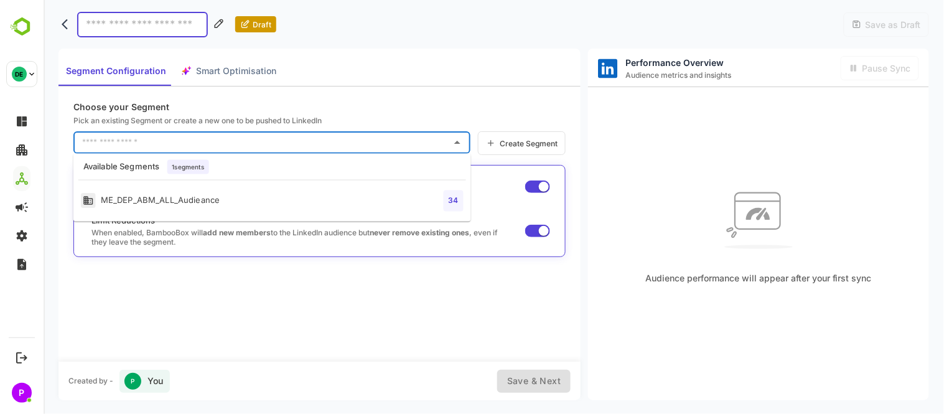
click at [131, 149] on input "text" at bounding box center [261, 143] width 367 height 20
click at [182, 197] on div "ME_DEP_ABM_ALL_Audieance" at bounding box center [149, 201] width 139 height 16
type input "**********"
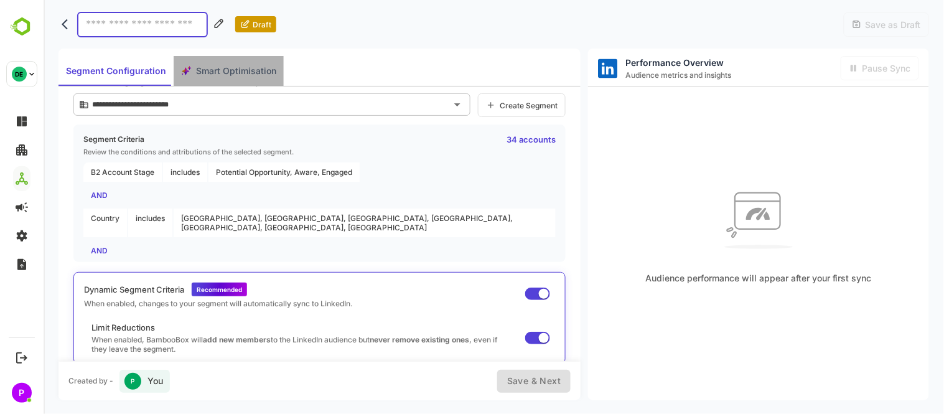
click at [239, 73] on span "Smart Optimisation" at bounding box center [235, 71] width 80 height 16
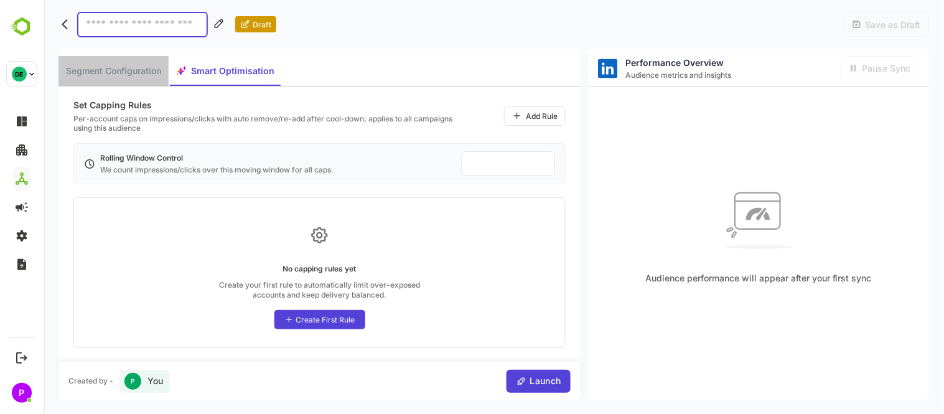
click at [133, 69] on span "Segment Configuration" at bounding box center [112, 71] width 95 height 16
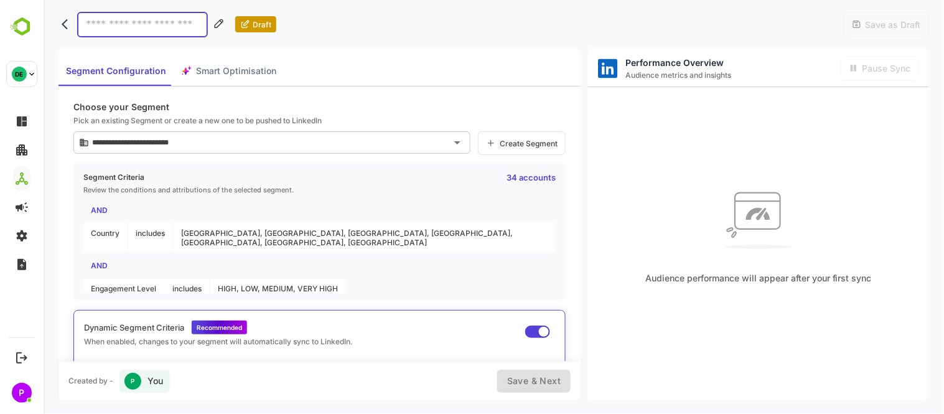
click at [520, 179] on p "34 accounts" at bounding box center [530, 177] width 49 height 10
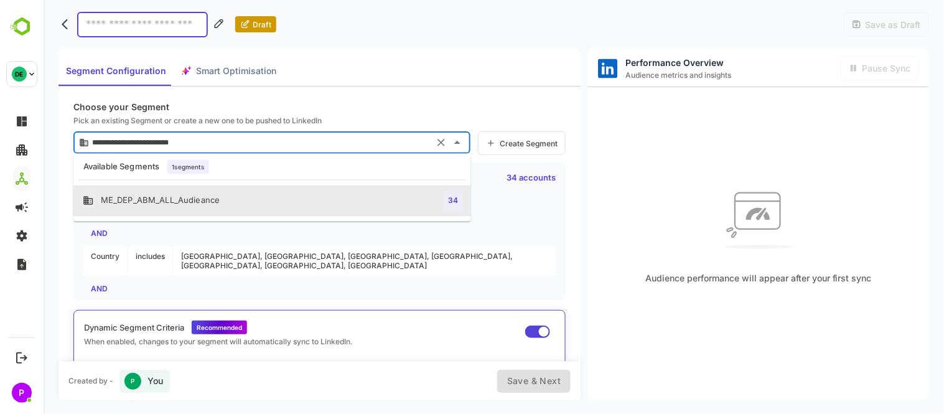
click at [209, 142] on input "**********" at bounding box center [258, 143] width 341 height 20
click at [355, 201] on li "ME_DEP_ABM_ALL_Audieance 34" at bounding box center [272, 201] width 398 height 31
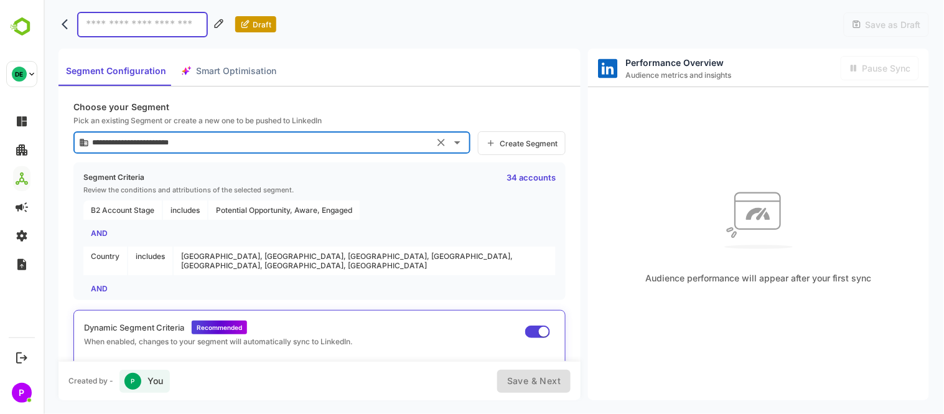
click at [125, 212] on span "B2 Account Stage" at bounding box center [122, 209] width 78 height 19
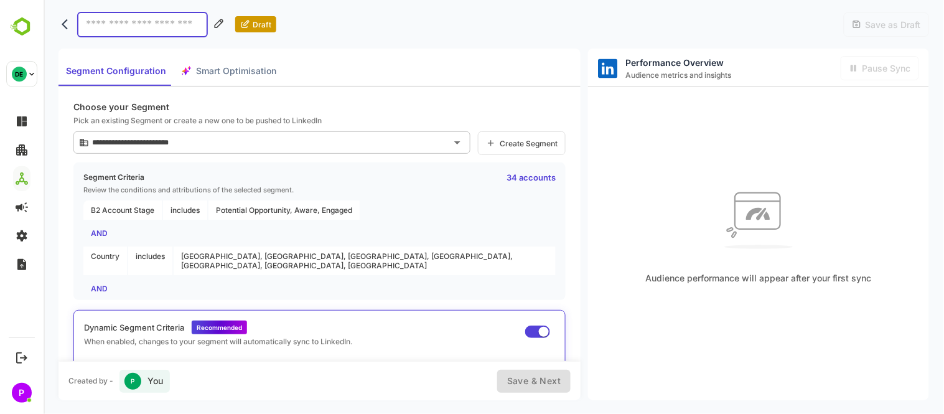
click at [98, 228] on div "AND" at bounding box center [319, 232] width 472 height 19
click at [527, 177] on p "34 accounts" at bounding box center [530, 177] width 49 height 10
click at [69, 25] on icon "back" at bounding box center [67, 24] width 12 height 12
select select "****"
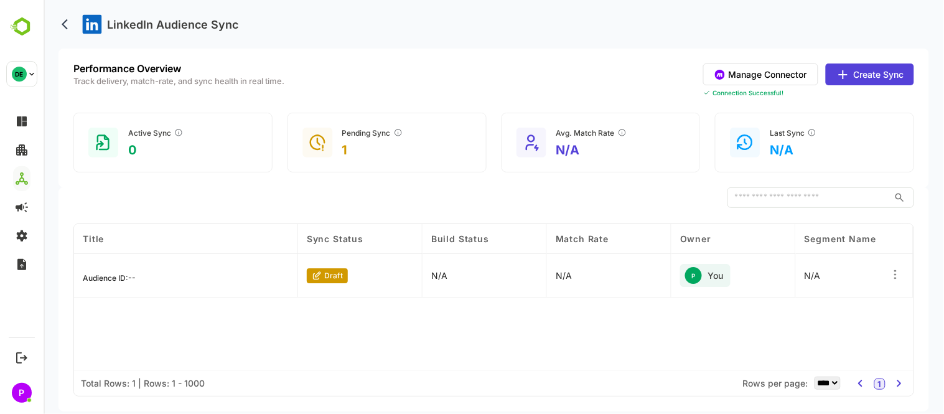
click at [869, 65] on button "Create Sync" at bounding box center [869, 74] width 88 height 22
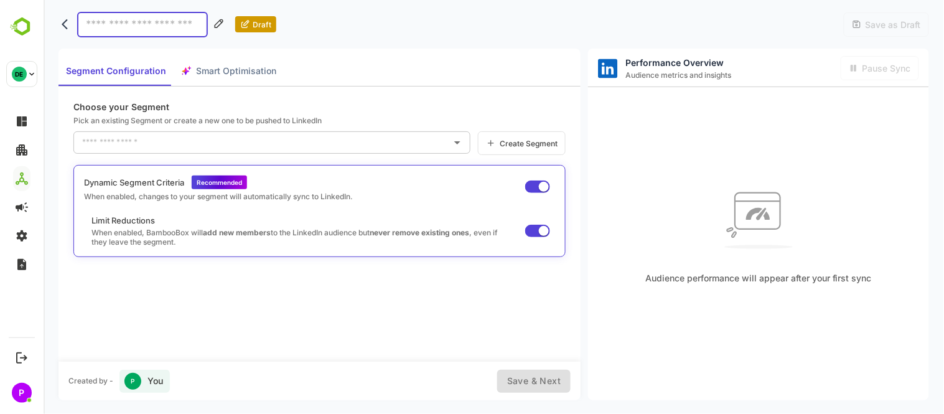
click at [537, 140] on span "Create Segment" at bounding box center [527, 143] width 62 height 9
